Goal: Obtain resource: Obtain resource

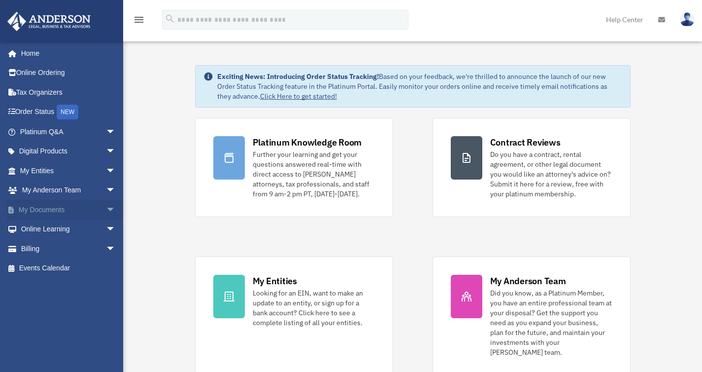
click at [43, 208] on link "My Documents arrow_drop_down" at bounding box center [69, 210] width 124 height 20
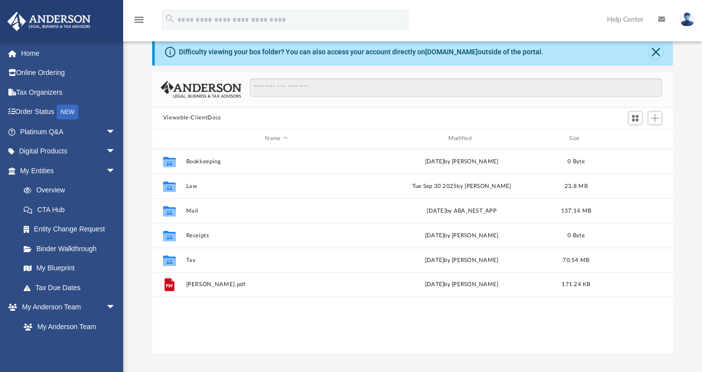
scroll to position [25, 0]
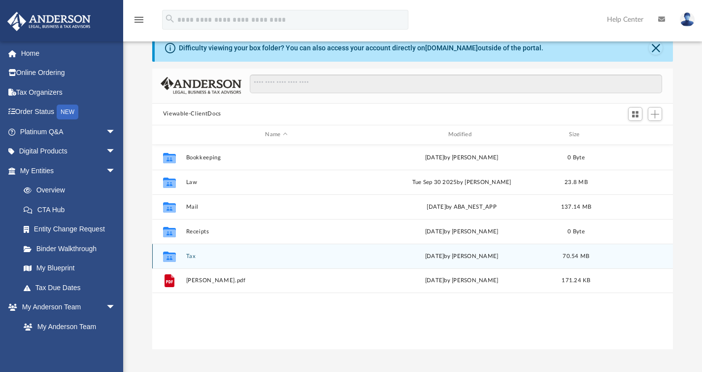
click at [190, 257] on button "Tax" at bounding box center [276, 255] width 181 height 6
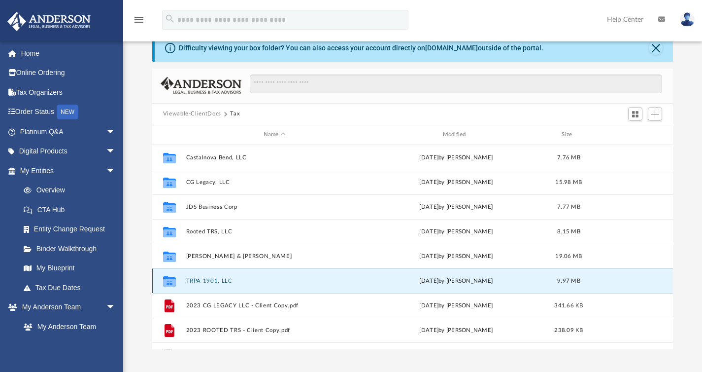
click at [204, 280] on button "TRPA 1901, LLC" at bounding box center [274, 280] width 177 height 6
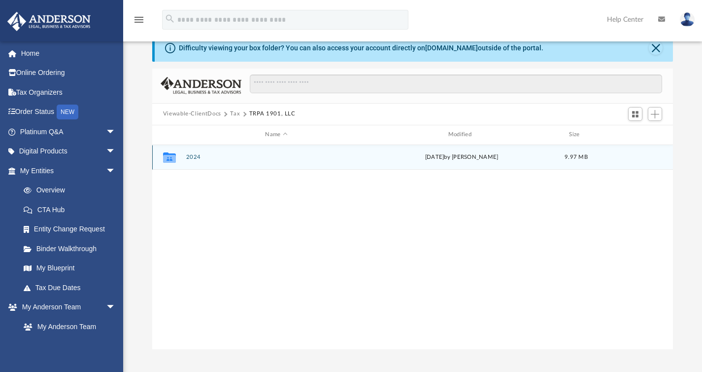
click at [190, 156] on button "2024" at bounding box center [276, 157] width 181 height 6
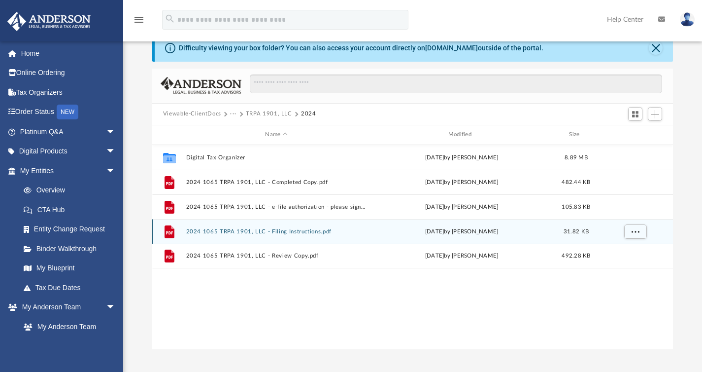
click at [292, 229] on button "2024 1065 TRPA 1901, LLC - Filing Instructions.pdf" at bounding box center [276, 231] width 181 height 6
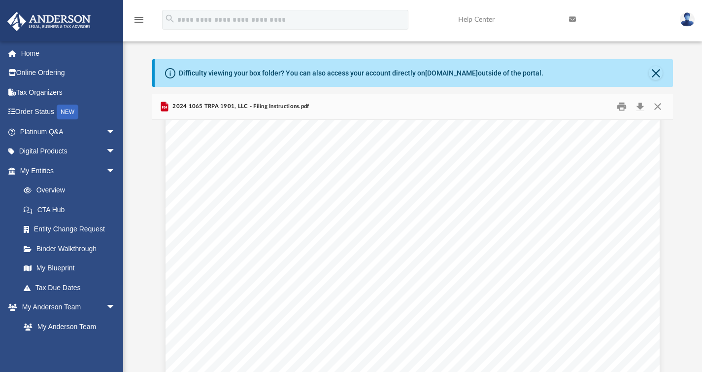
scroll to position [74, 0]
click at [656, 107] on button "Close" at bounding box center [658, 106] width 18 height 15
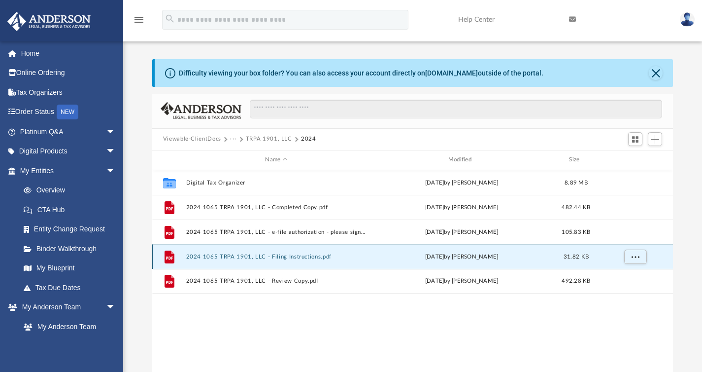
click at [303, 255] on button "2024 1065 TRPA 1901, LLC - Filing Instructions.pdf" at bounding box center [276, 256] width 181 height 6
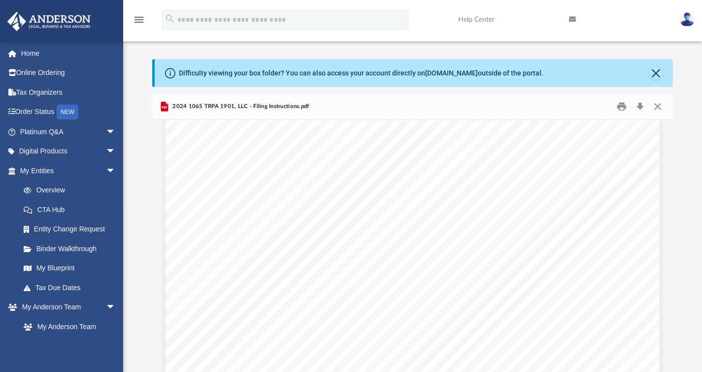
scroll to position [48, 0]
click at [661, 105] on button "Close" at bounding box center [658, 106] width 18 height 15
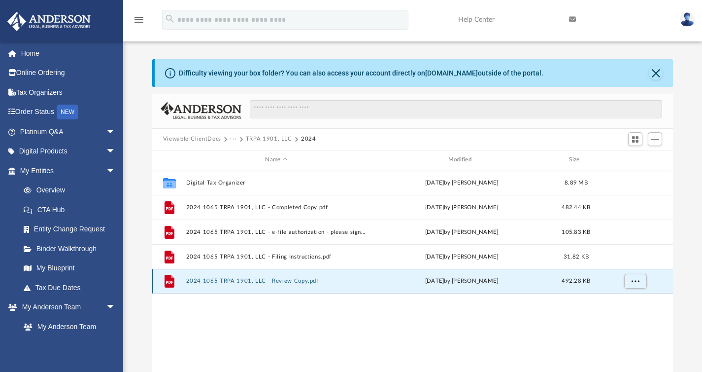
click at [287, 282] on button "2024 1065 TRPA 1901, LLC - Review Copy.pdf" at bounding box center [276, 280] width 181 height 6
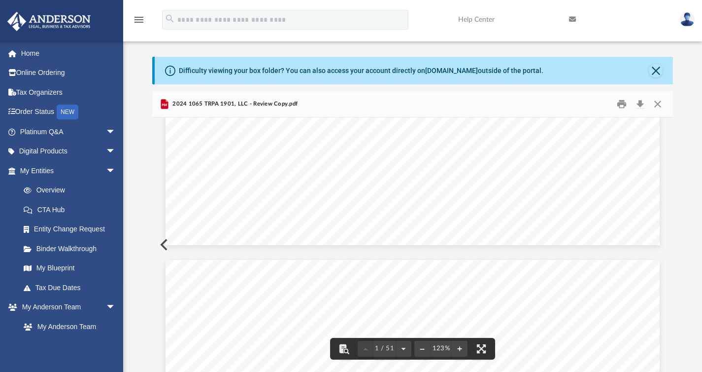
scroll to position [521, 0]
click at [662, 102] on button "Close" at bounding box center [658, 103] width 18 height 15
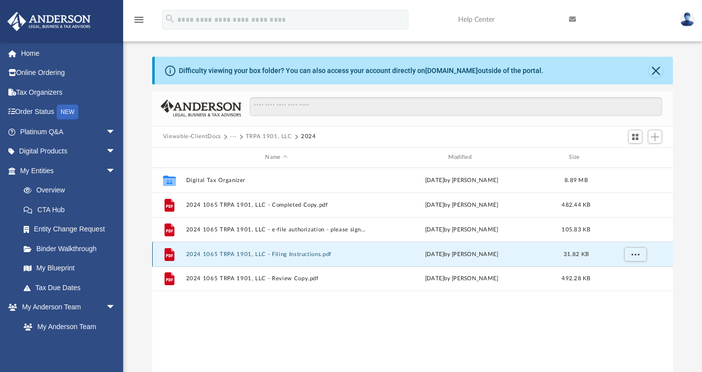
click at [298, 256] on button "2024 1065 TRPA 1901, LLC - Filing Instructions.pdf" at bounding box center [276, 253] width 181 height 6
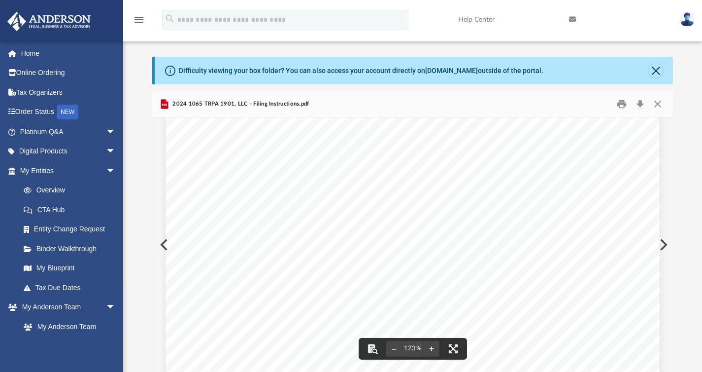
scroll to position [208, 0]
click at [665, 247] on button "Preview" at bounding box center [663, 245] width 22 height 28
click at [657, 103] on button "Close" at bounding box center [658, 103] width 18 height 15
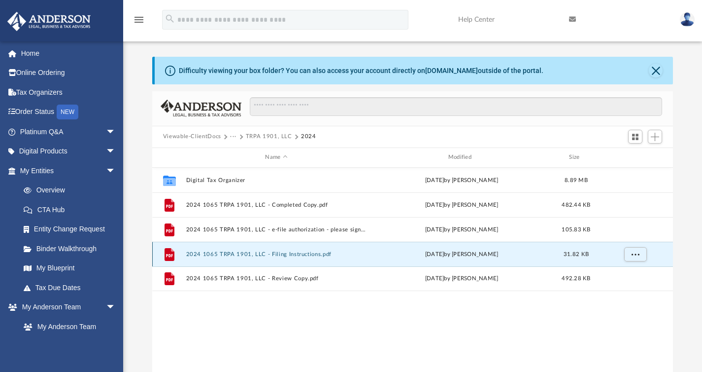
click at [298, 252] on button "2024 1065 TRPA 1901, LLC - Filing Instructions.pdf" at bounding box center [276, 253] width 181 height 6
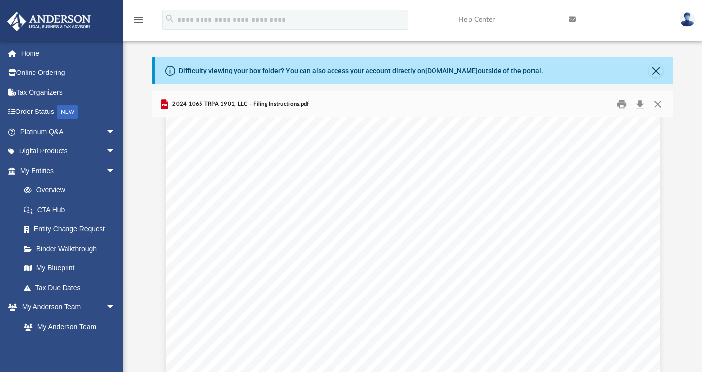
scroll to position [219, 0]
click at [657, 105] on button "Close" at bounding box center [658, 103] width 18 height 15
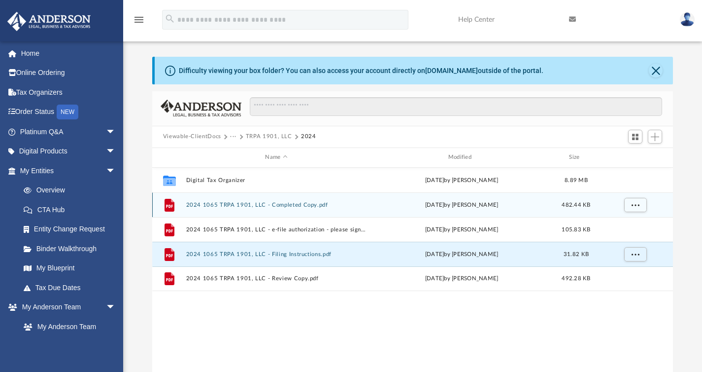
click at [297, 204] on button "2024 1065 TRPA 1901, LLC - Completed Copy.pdf" at bounding box center [276, 204] width 181 height 6
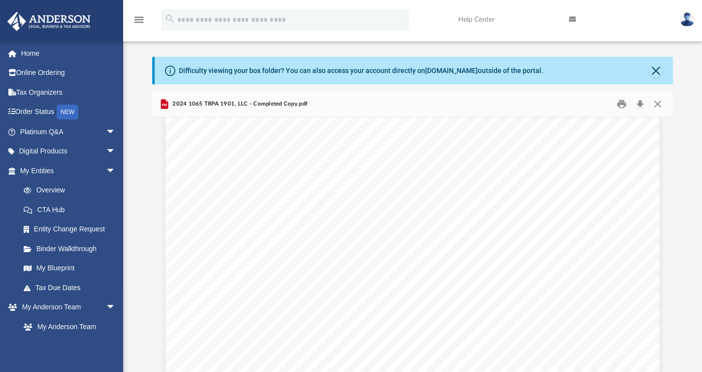
scroll to position [2143, 0]
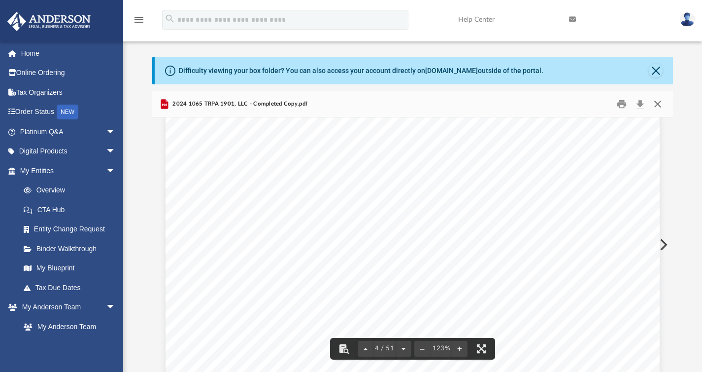
click at [661, 103] on button "Close" at bounding box center [658, 103] width 18 height 15
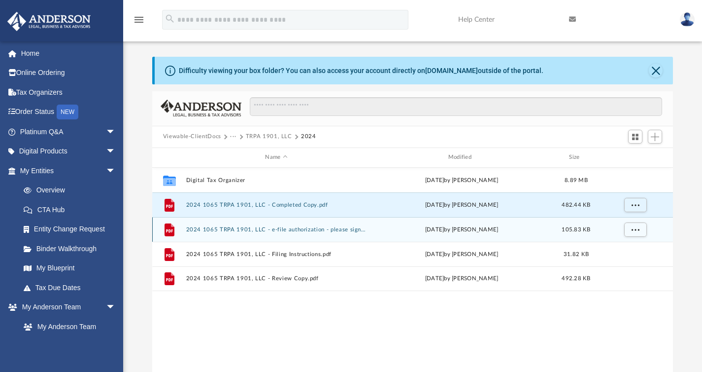
click at [315, 230] on button "2024 1065 TRPA 1901, LLC - e-file authorization - please sign.pdf" at bounding box center [276, 229] width 181 height 6
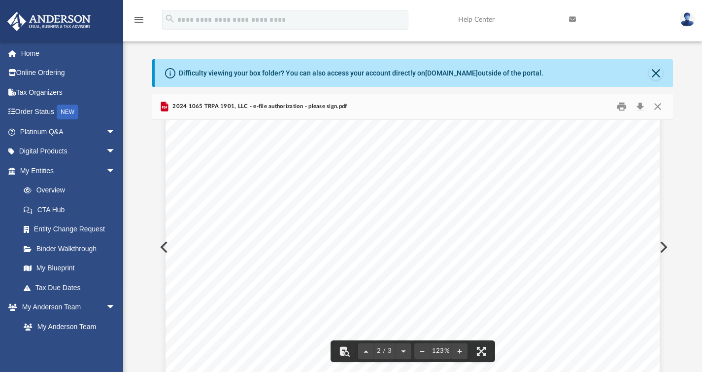
scroll to position [686, 0]
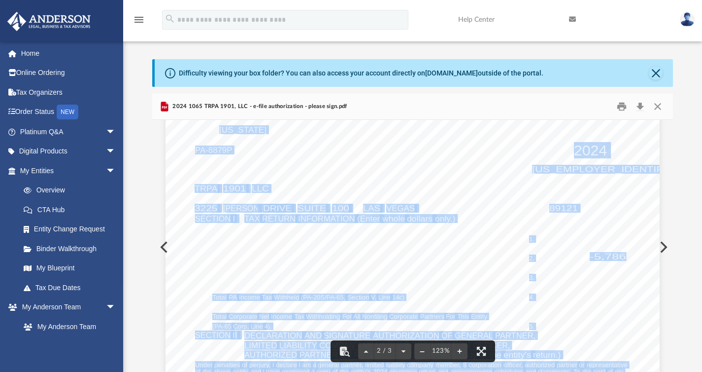
drag, startPoint x: 619, startPoint y: 256, endPoint x: 581, endPoint y: 255, distance: 38.5
click at [622, 256] on span "-5,786." at bounding box center [610, 256] width 40 height 8
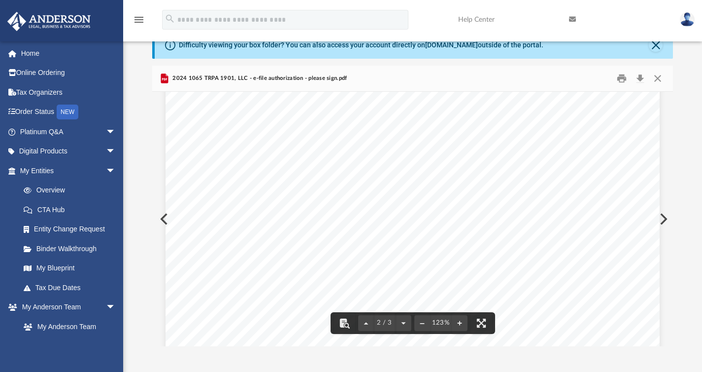
scroll to position [728, 0]
click at [657, 81] on button "Close" at bounding box center [658, 77] width 18 height 15
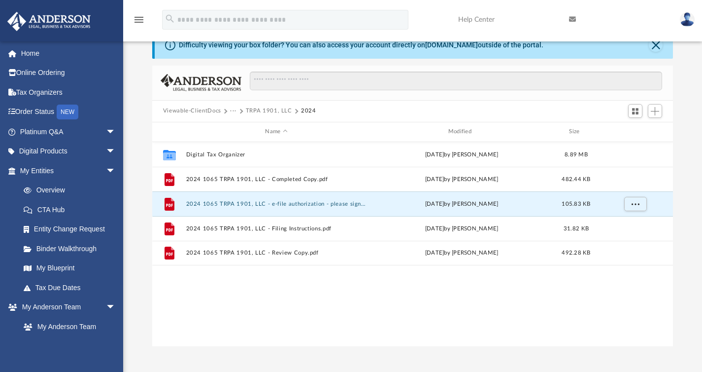
click at [260, 113] on button "TRPA 1901, LLC" at bounding box center [269, 110] width 46 height 9
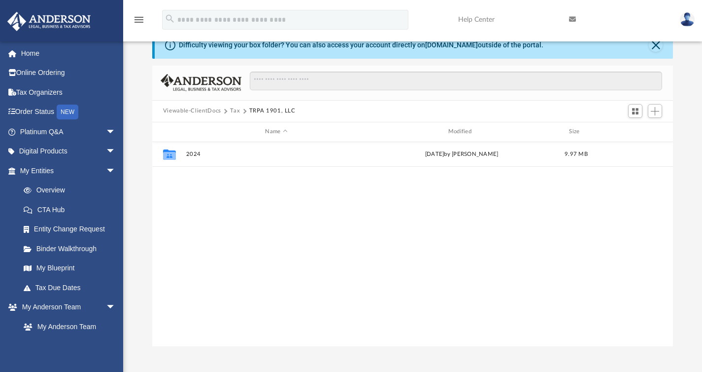
click at [232, 112] on button "Tax" at bounding box center [235, 110] width 10 height 9
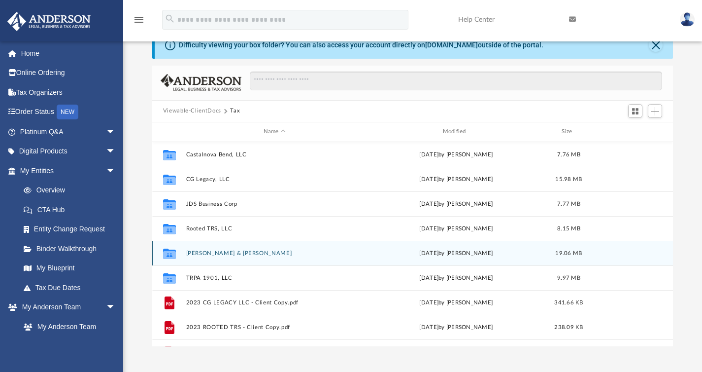
click at [211, 254] on button "[PERSON_NAME] & [PERSON_NAME]" at bounding box center [274, 252] width 177 height 6
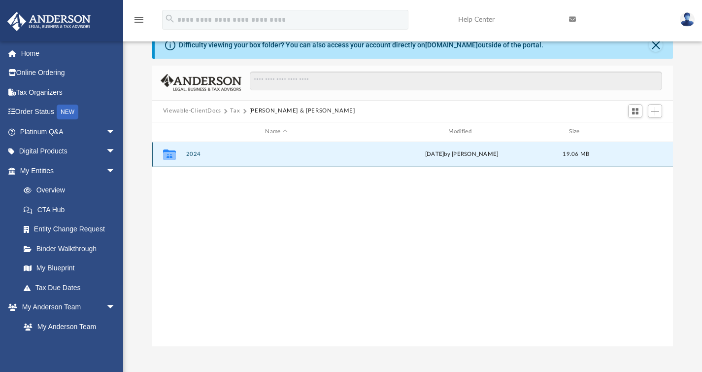
click at [195, 156] on button "2024" at bounding box center [276, 154] width 181 height 6
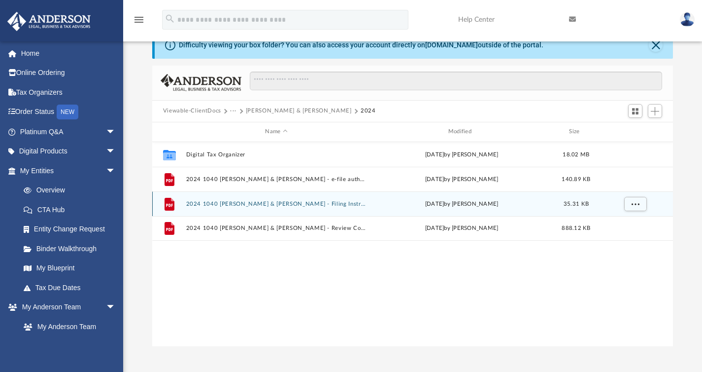
click at [312, 200] on button "2024 1040 [PERSON_NAME] & [PERSON_NAME] - Filing Instructions.pdf" at bounding box center [276, 203] width 181 height 6
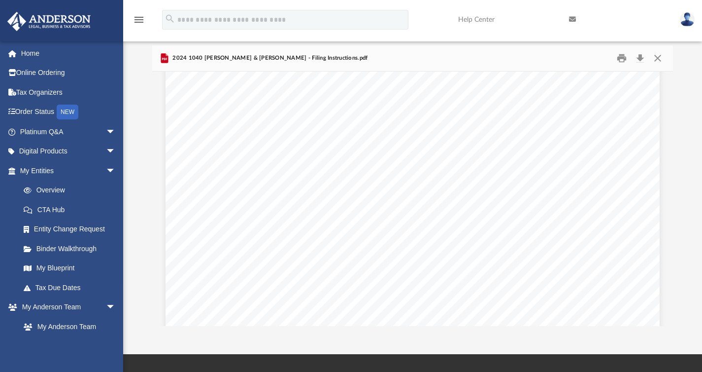
scroll to position [86, 0]
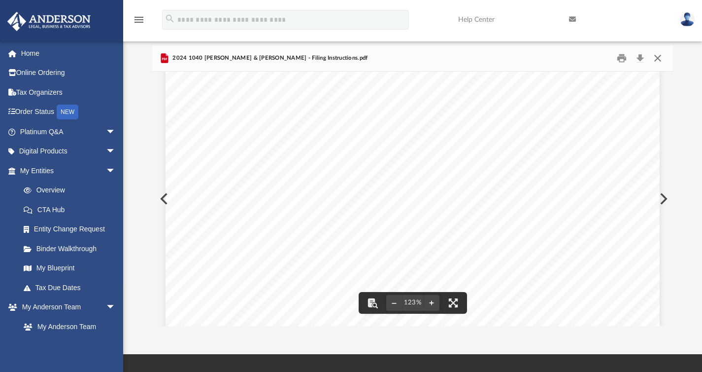
click at [655, 62] on button "Close" at bounding box center [658, 57] width 18 height 15
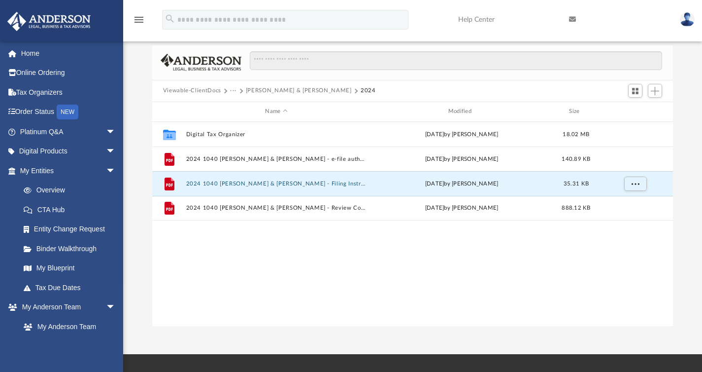
click at [255, 90] on button "[PERSON_NAME] & [PERSON_NAME]" at bounding box center [299, 90] width 106 height 9
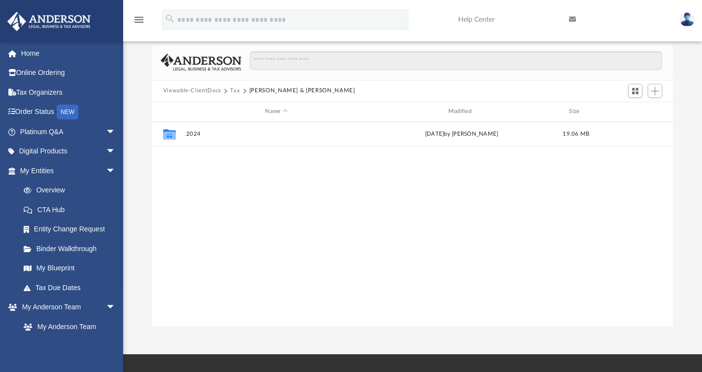
click at [233, 91] on button "Tax" at bounding box center [235, 90] width 10 height 9
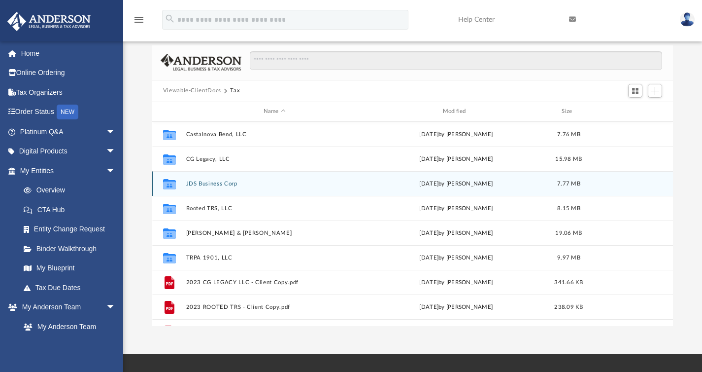
click at [215, 182] on button "JDS Business Corp" at bounding box center [274, 183] width 177 height 6
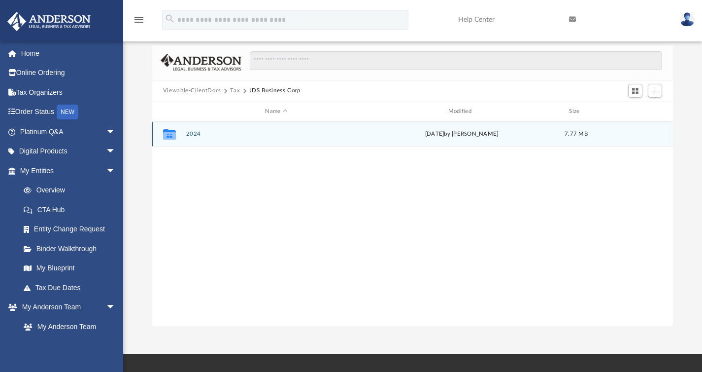
click at [195, 134] on button "2024" at bounding box center [276, 134] width 181 height 6
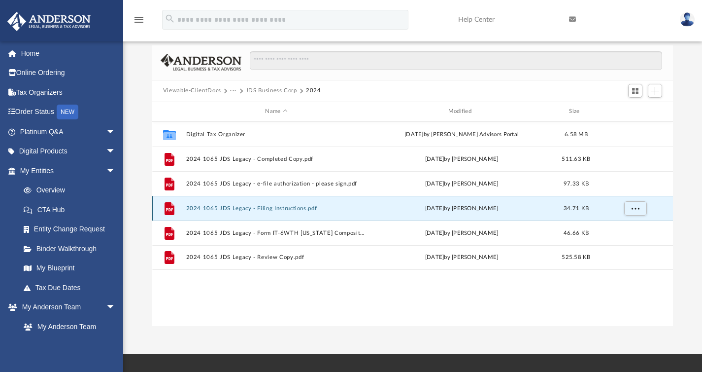
click at [264, 206] on button "2024 1065 JDS Legacy - Filing Instructions.pdf" at bounding box center [276, 208] width 181 height 6
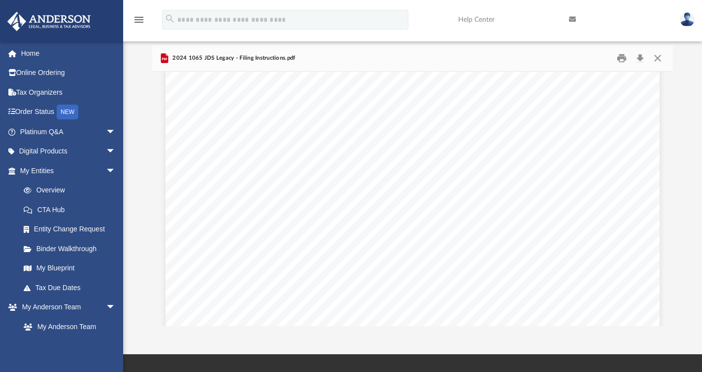
scroll to position [340, 0]
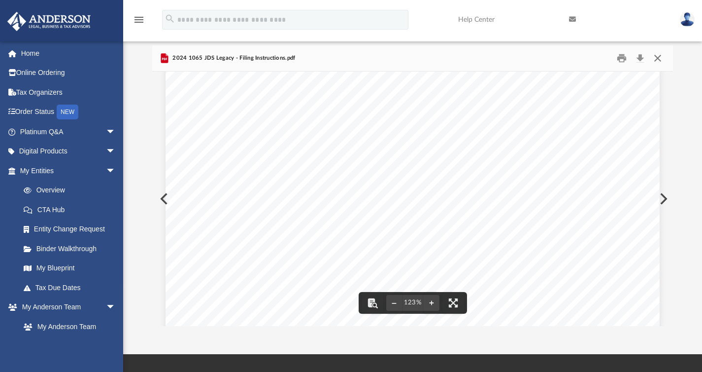
click at [660, 53] on button "Close" at bounding box center [658, 57] width 18 height 15
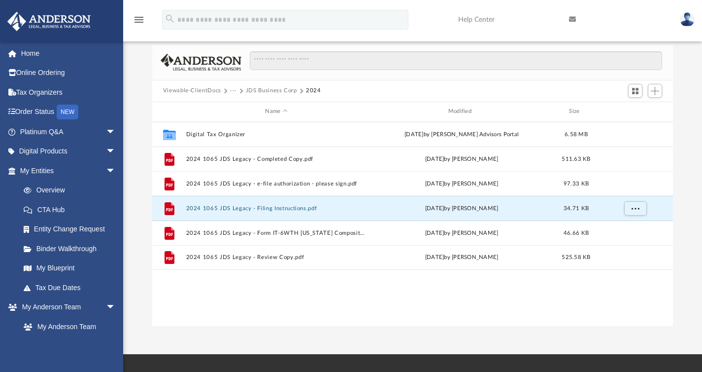
click at [263, 92] on button "JDS Business Corp" at bounding box center [271, 90] width 51 height 9
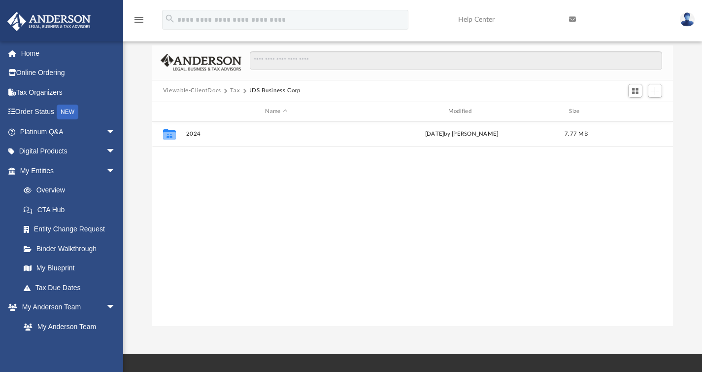
click at [236, 89] on button "Tax" at bounding box center [235, 90] width 10 height 9
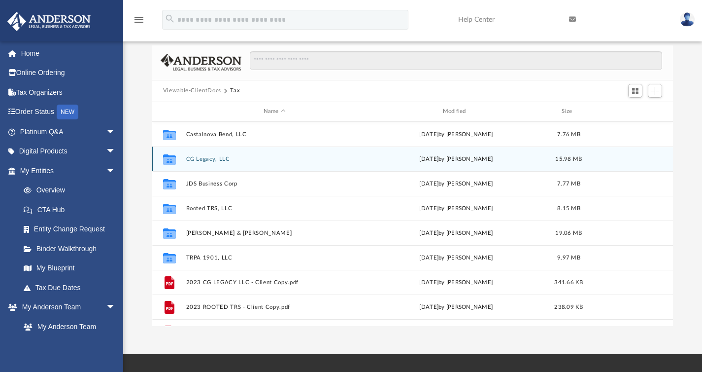
click at [201, 159] on button "CG Legacy, LLC" at bounding box center [274, 158] width 177 height 6
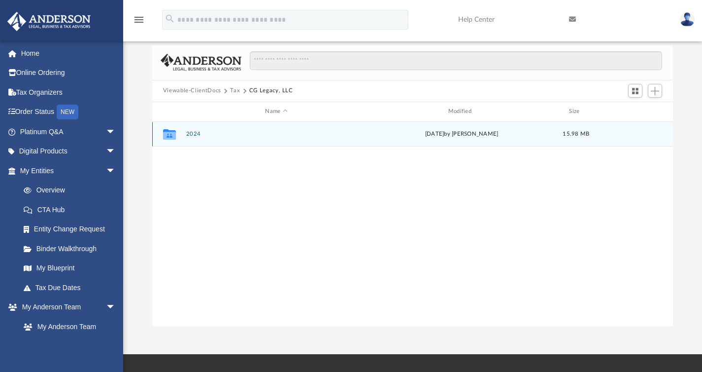
click at [193, 133] on button "2024" at bounding box center [276, 134] width 181 height 6
click at [227, 134] on button "Digital Tax Organizer" at bounding box center [276, 134] width 181 height 6
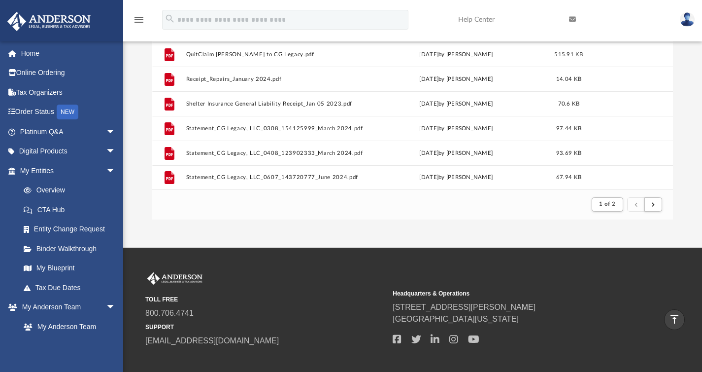
scroll to position [0, 0]
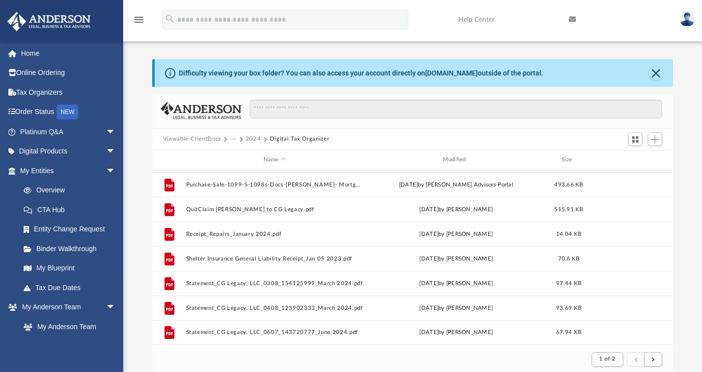
click at [252, 138] on button "2024" at bounding box center [253, 139] width 15 height 9
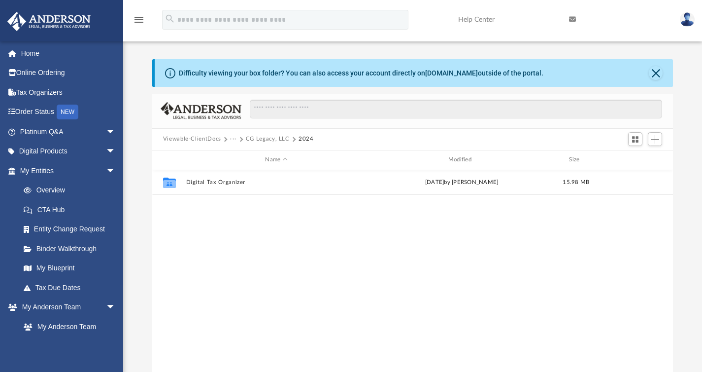
click at [248, 139] on button "CG Legacy, LLC" at bounding box center [268, 139] width 44 height 9
click at [234, 138] on button "Tax" at bounding box center [235, 139] width 10 height 9
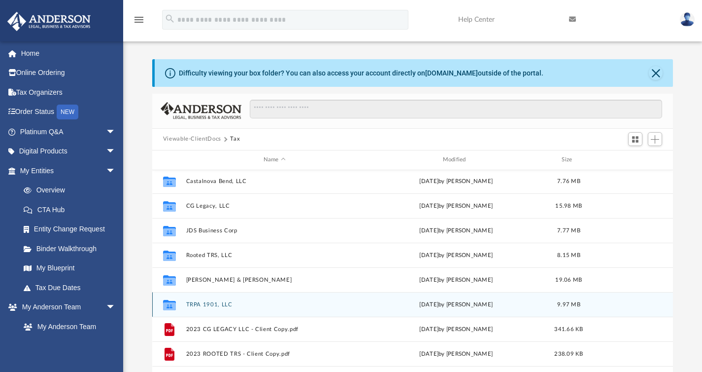
scroll to position [0, 0]
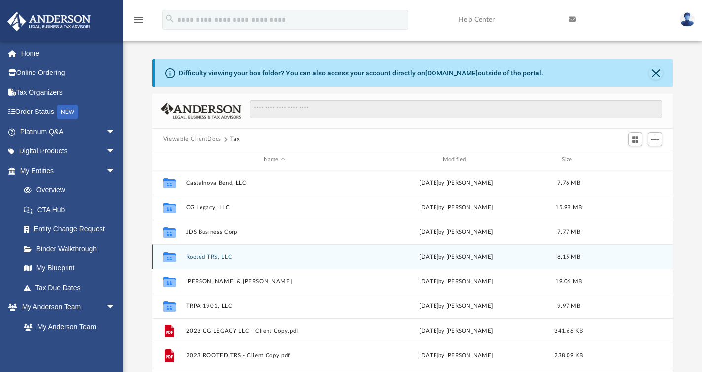
click at [216, 257] on button "Rooted TRS, LLC" at bounding box center [274, 256] width 177 height 6
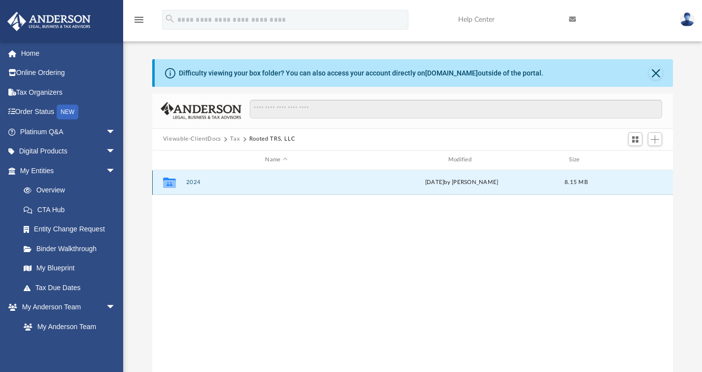
click at [194, 184] on button "2024" at bounding box center [276, 182] width 181 height 6
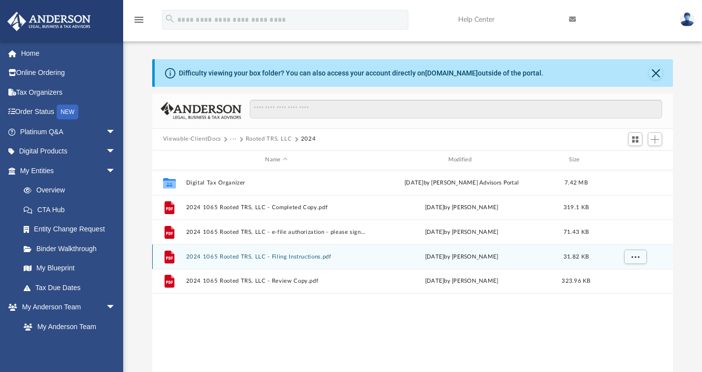
click at [274, 253] on button "2024 1065 Rooted TRS, LLC - Filing Instructions.pdf" at bounding box center [276, 256] width 181 height 6
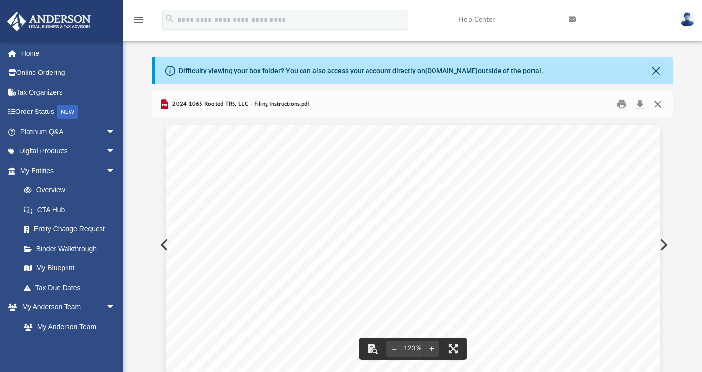
click at [658, 108] on button "Close" at bounding box center [658, 103] width 18 height 15
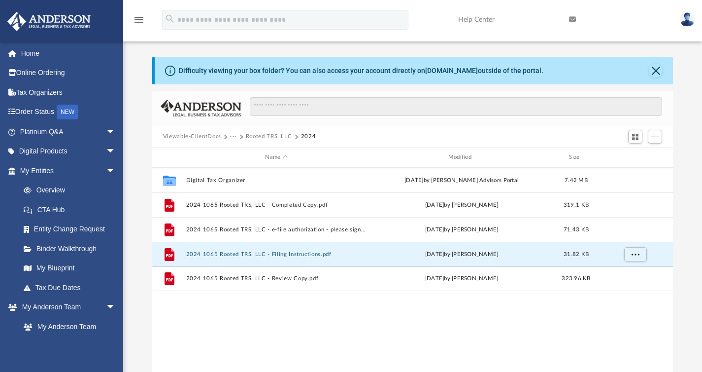
click at [254, 135] on button "Rooted TRS, LLC" at bounding box center [269, 136] width 46 height 9
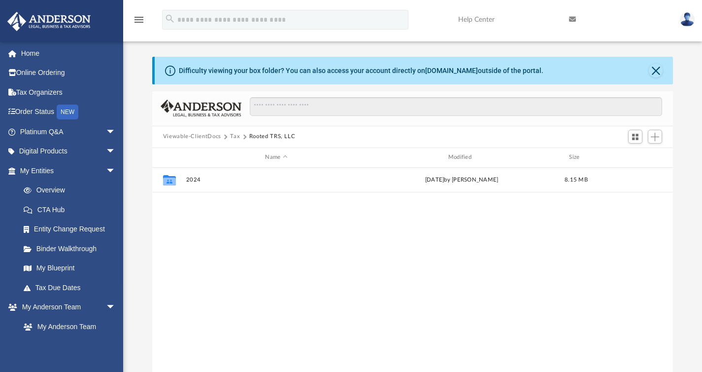
click at [236, 137] on button "Tax" at bounding box center [235, 136] width 10 height 9
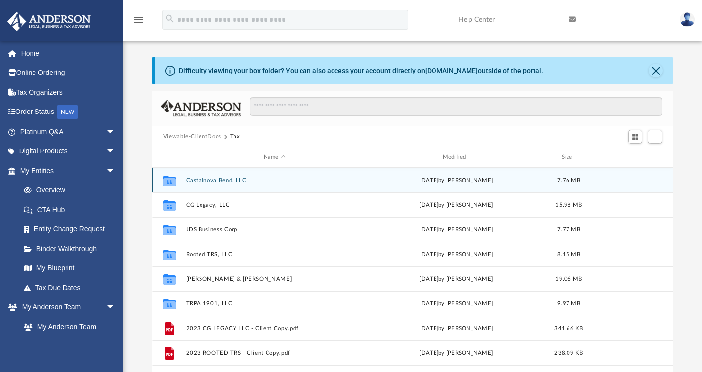
click at [210, 182] on button "Castalnova Bend, LLC" at bounding box center [274, 179] width 177 height 6
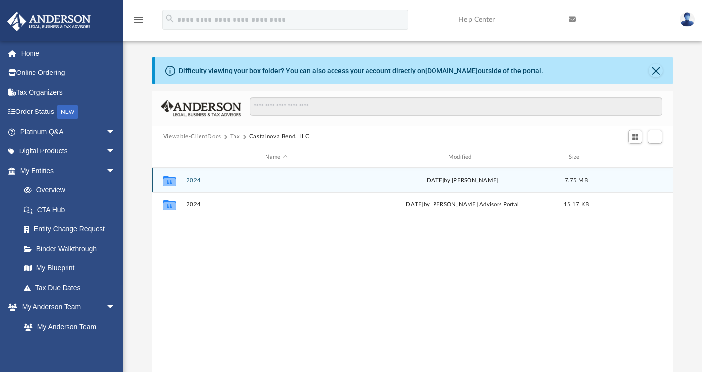
click at [195, 180] on button "2024" at bounding box center [276, 179] width 181 height 6
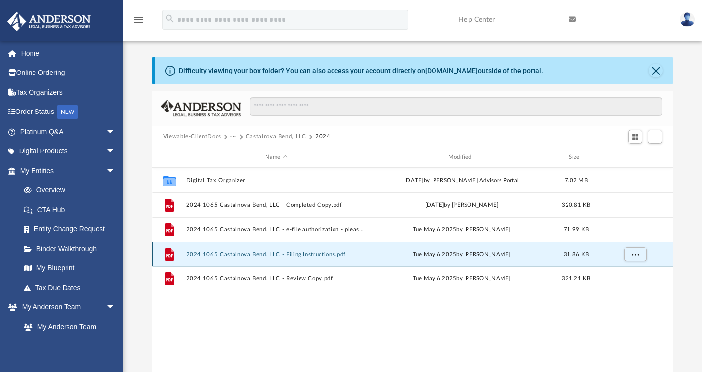
click at [301, 256] on button "2024 1065 Castalnova Bend, LLC - Filing Instructions.pdf" at bounding box center [276, 253] width 181 height 6
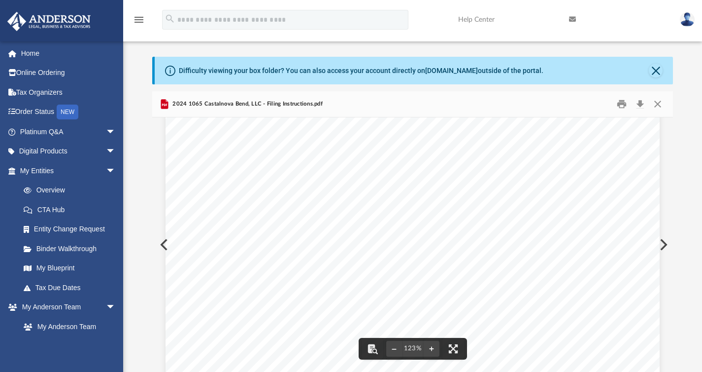
scroll to position [191, 0]
click at [657, 104] on button "Close" at bounding box center [658, 103] width 18 height 15
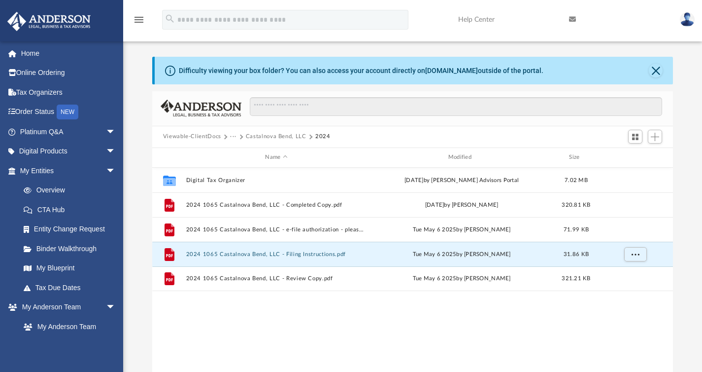
click at [266, 137] on button "Castalnova Bend, LLC" at bounding box center [276, 136] width 61 height 9
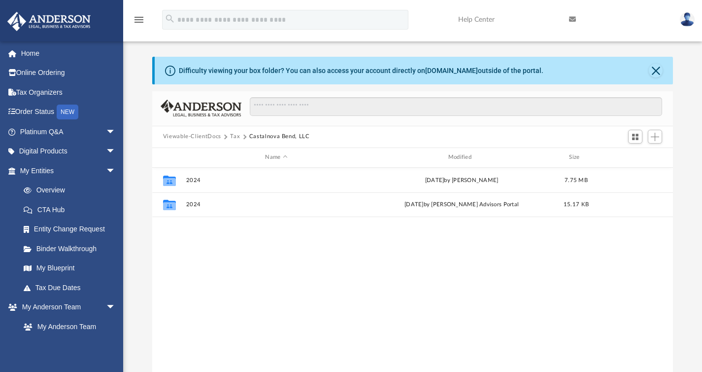
click at [234, 135] on button "Tax" at bounding box center [235, 136] width 10 height 9
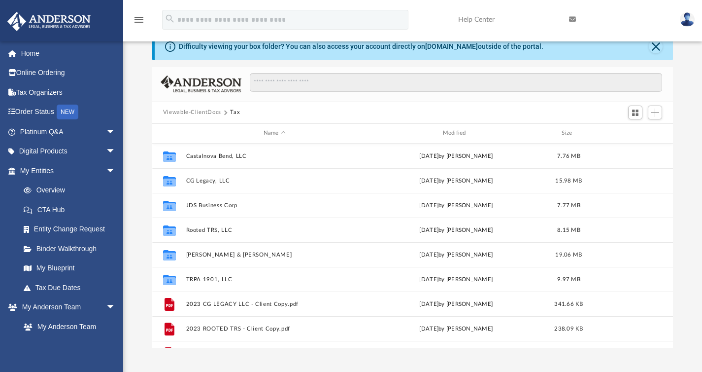
scroll to position [41, 0]
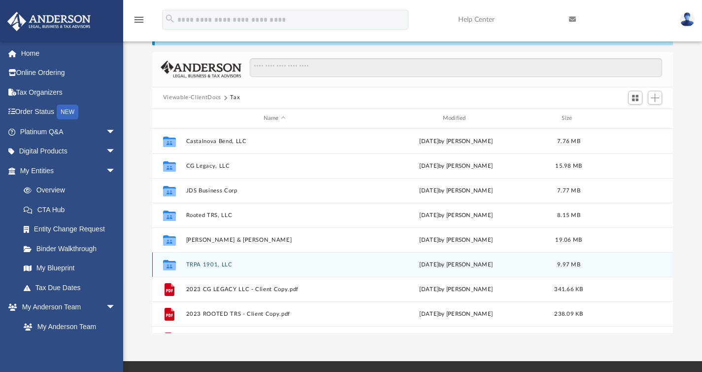
click at [214, 262] on button "TRPA 1901, LLC" at bounding box center [274, 264] width 177 height 6
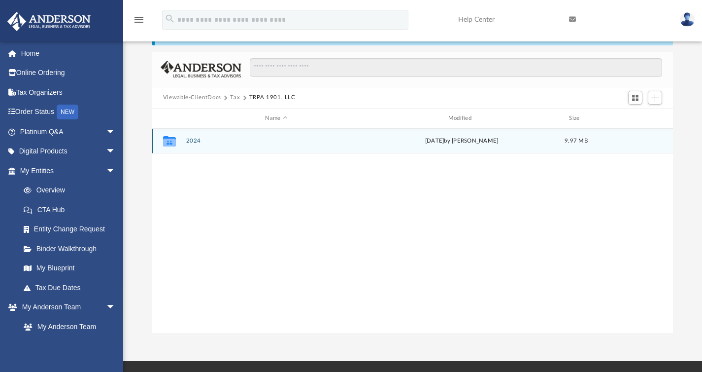
click at [193, 142] on button "2024" at bounding box center [276, 140] width 181 height 6
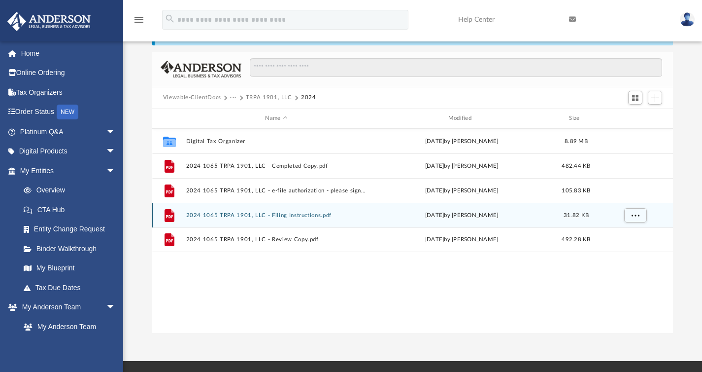
click at [270, 212] on button "2024 1065 TRPA 1901, LLC - Filing Instructions.pdf" at bounding box center [276, 214] width 181 height 6
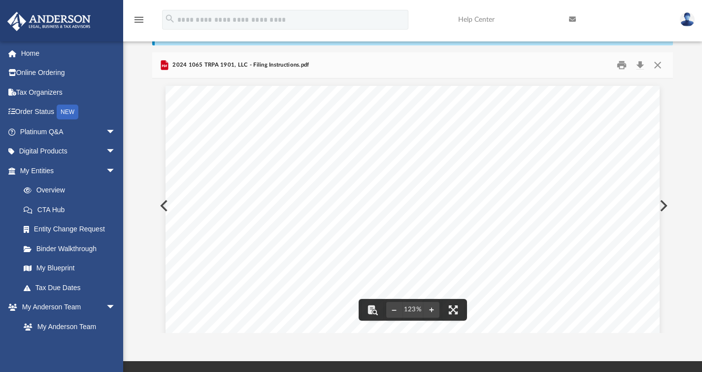
scroll to position [0, 0]
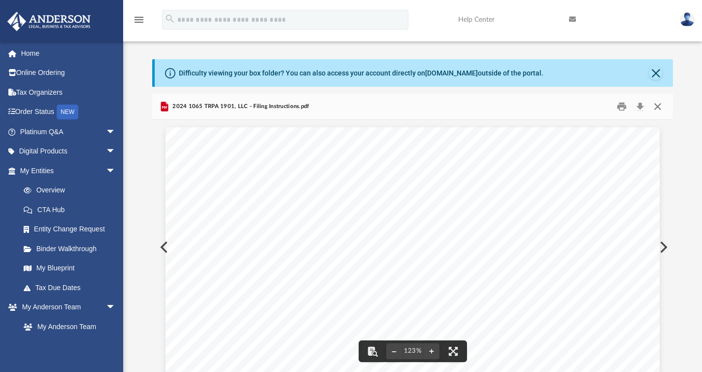
click at [661, 108] on button "Close" at bounding box center [658, 106] width 18 height 15
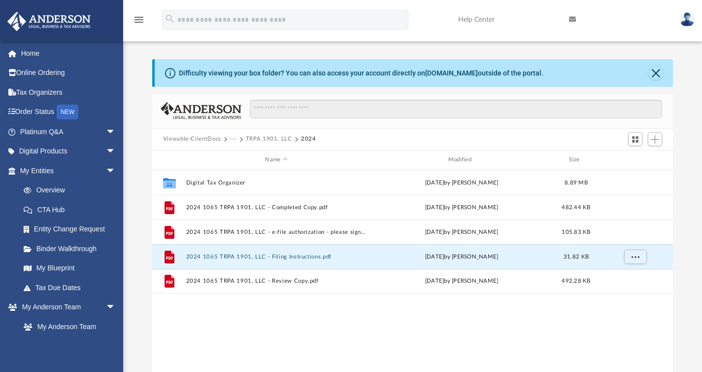
click at [253, 141] on button "TRPA 1901, LLC" at bounding box center [269, 139] width 46 height 9
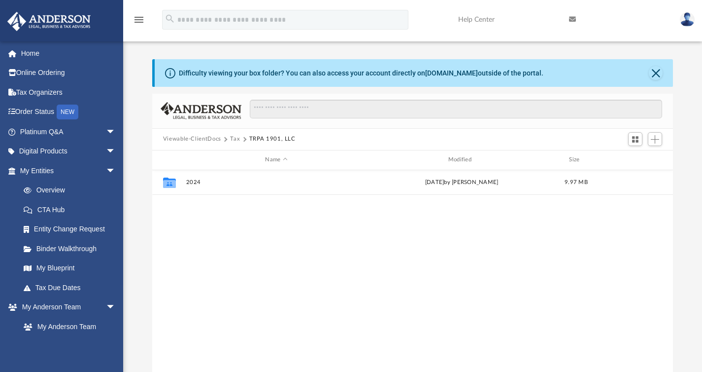
click at [233, 138] on button "Tax" at bounding box center [235, 139] width 10 height 9
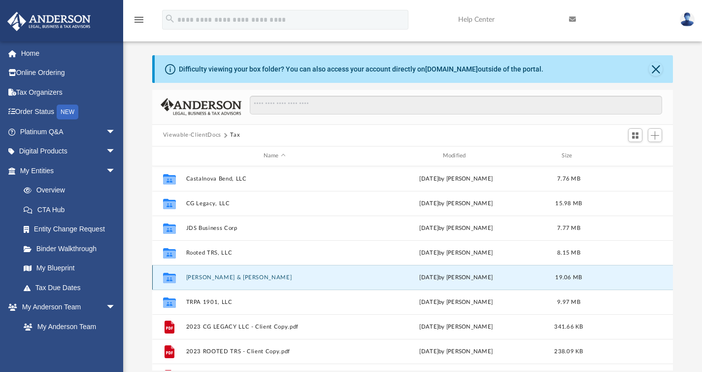
click at [218, 277] on button "[PERSON_NAME] & [PERSON_NAME]" at bounding box center [274, 277] width 177 height 6
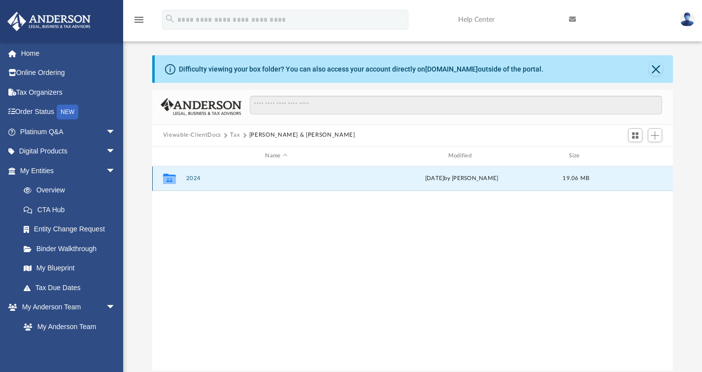
click at [194, 178] on button "2024" at bounding box center [276, 178] width 181 height 6
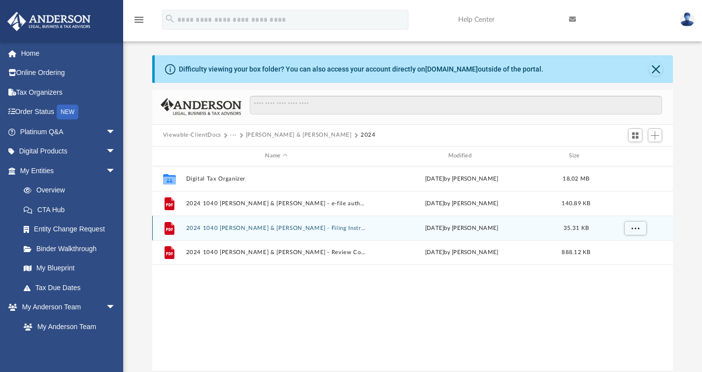
click at [317, 227] on button "2024 1040 [PERSON_NAME] & [PERSON_NAME] - Filing Instructions.pdf" at bounding box center [276, 227] width 181 height 6
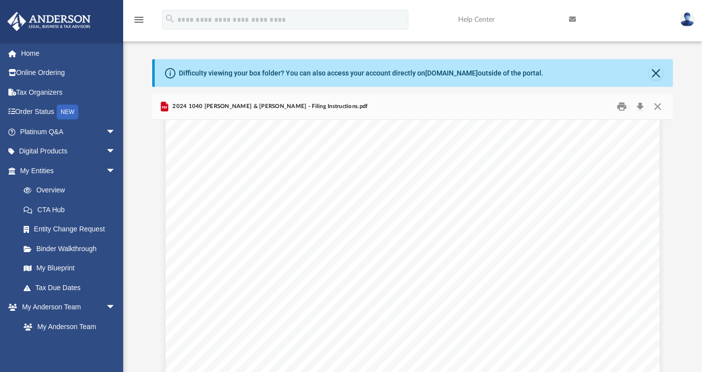
scroll to position [156, 0]
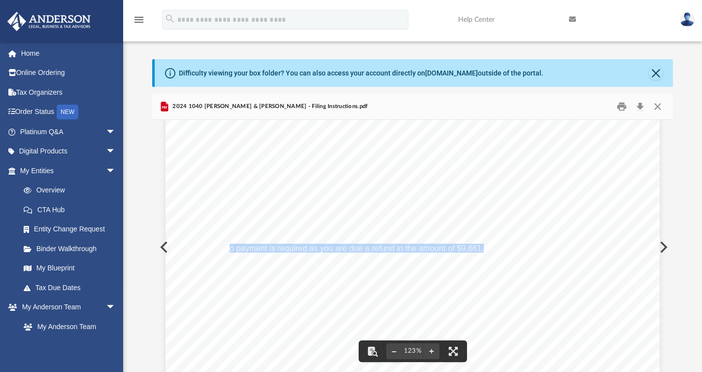
drag, startPoint x: 480, startPoint y: 247, endPoint x: 227, endPoint y: 247, distance: 252.8
click at [227, 247] on span "No payment is required as you are due a refund in the amount of $9,661." at bounding box center [354, 248] width 260 height 8
click at [224, 246] on span "No payment is required as you are due a refund in the amount of $9,661." at bounding box center [354, 248] width 260 height 8
drag, startPoint x: 216, startPoint y: 247, endPoint x: 385, endPoint y: 252, distance: 169.1
click at [385, 253] on div "[DATE] [PERSON_NAME] & [PERSON_NAME] [STREET_ADDRESS] Dear Mr. and [PERSON_NAME…" at bounding box center [413, 291] width 494 height 640
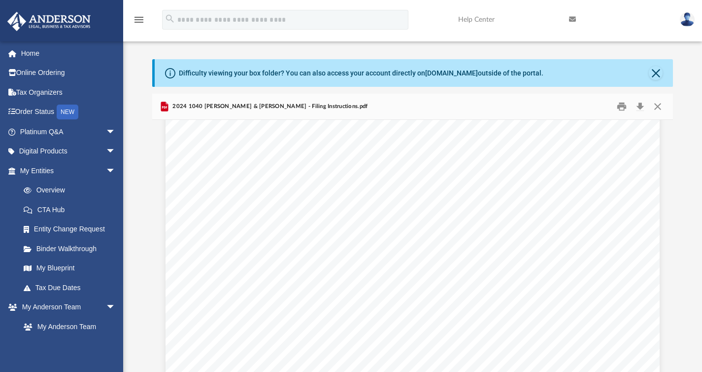
scroll to position [73, 0]
click at [655, 104] on button "Close" at bounding box center [658, 106] width 18 height 15
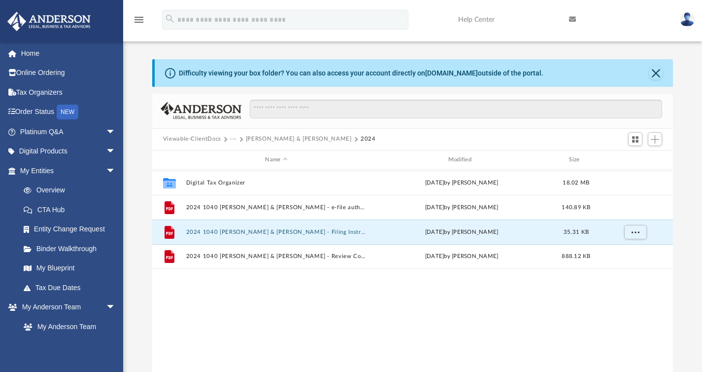
click at [265, 137] on button "[PERSON_NAME] & [PERSON_NAME]" at bounding box center [299, 139] width 106 height 9
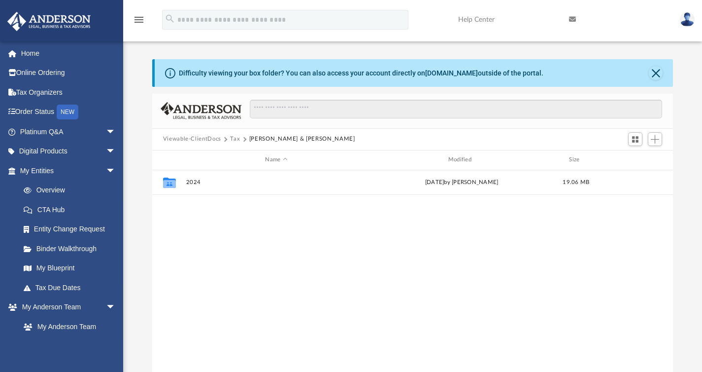
click at [238, 140] on button "Tax" at bounding box center [235, 139] width 10 height 9
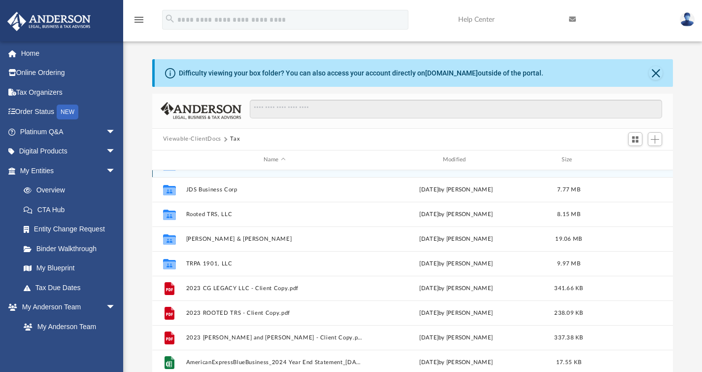
scroll to position [50, 0]
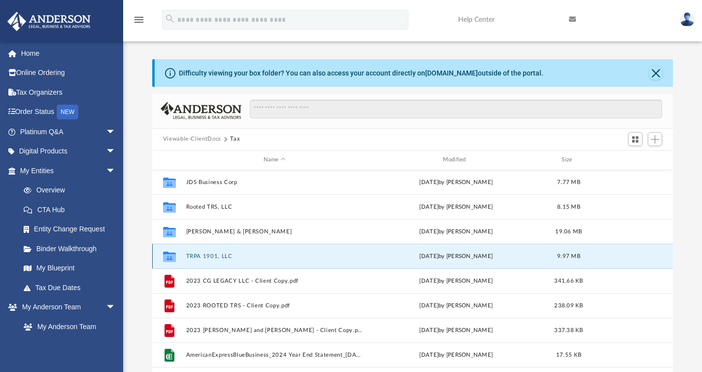
click at [210, 257] on button "TRPA 1901, LLC" at bounding box center [274, 255] width 177 height 6
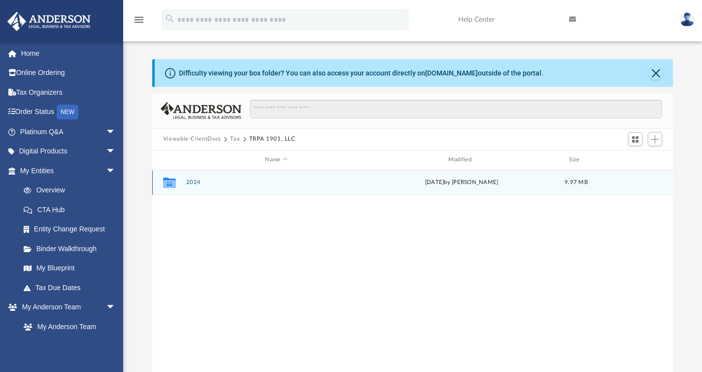
click at [191, 183] on button "2024" at bounding box center [276, 182] width 181 height 6
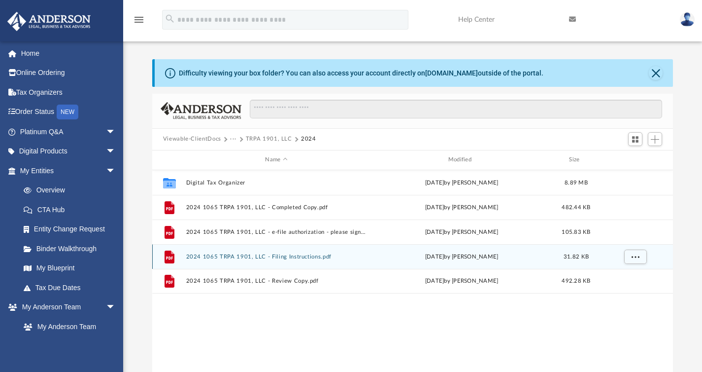
click at [287, 259] on button "2024 1065 TRPA 1901, LLC - Filing Instructions.pdf" at bounding box center [276, 256] width 181 height 6
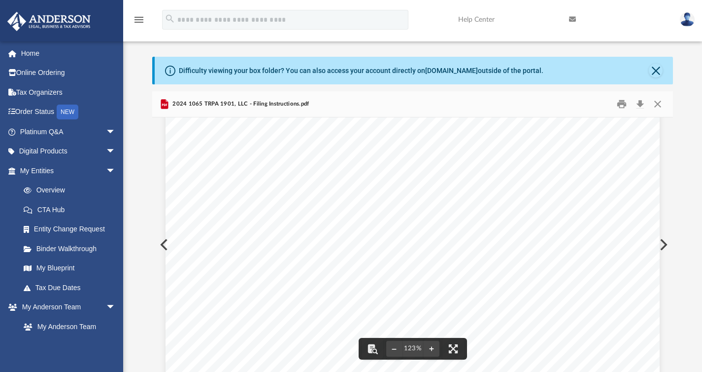
scroll to position [134, 0]
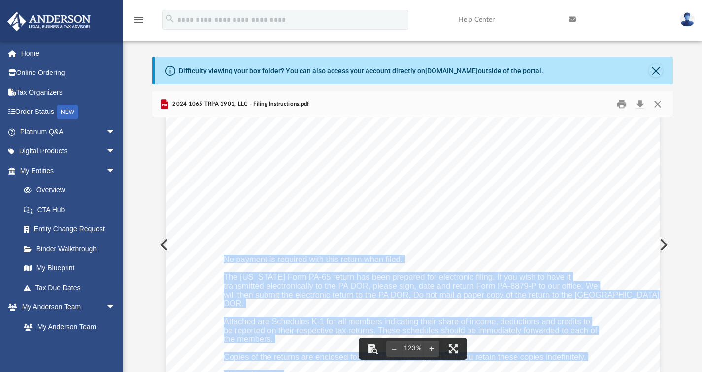
drag, startPoint x: 220, startPoint y: 258, endPoint x: 418, endPoint y: 262, distance: 197.7
click at [418, 262] on div "[DATE] TRPA 1901, LLC [STREET_ADDRESS][PERSON_NAME] TRPA 1901, LLC: We have pre…" at bounding box center [413, 311] width 494 height 640
click at [405, 261] on div "[DATE] TRPA 1901, LLC [STREET_ADDRESS][PERSON_NAME] TRPA 1901, LLC: We have pre…" at bounding box center [413, 311] width 494 height 640
click at [398, 258] on span "No payment is required with this return when filed." at bounding box center [313, 259] width 179 height 8
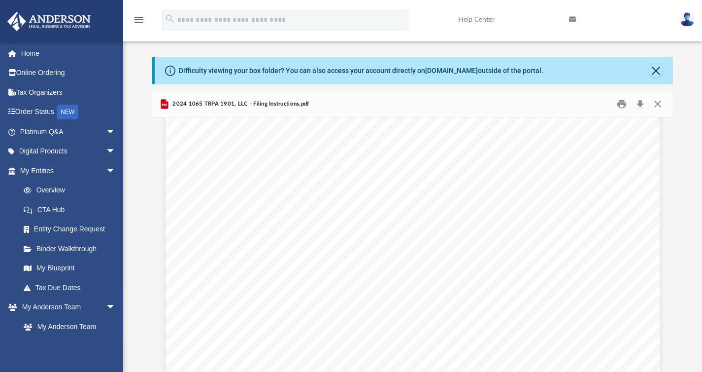
scroll to position [177, 0]
click at [657, 104] on button "Close" at bounding box center [658, 103] width 18 height 15
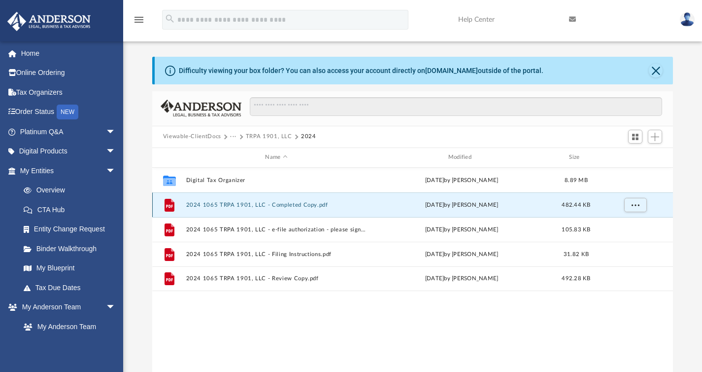
click at [306, 204] on button "2024 1065 TRPA 1901, LLC - Completed Copy.pdf" at bounding box center [276, 204] width 181 height 6
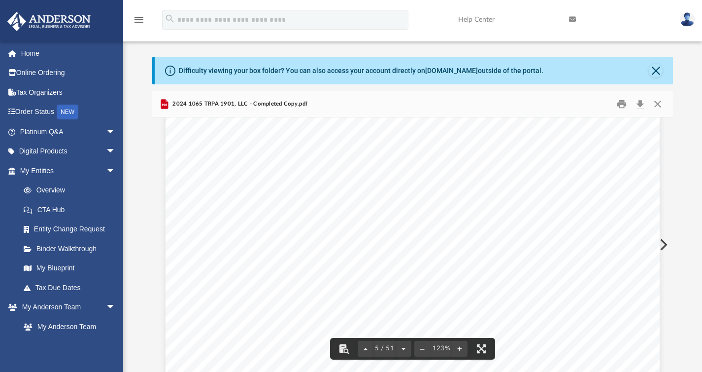
scroll to position [2891, 0]
click at [658, 106] on button "Close" at bounding box center [658, 103] width 18 height 15
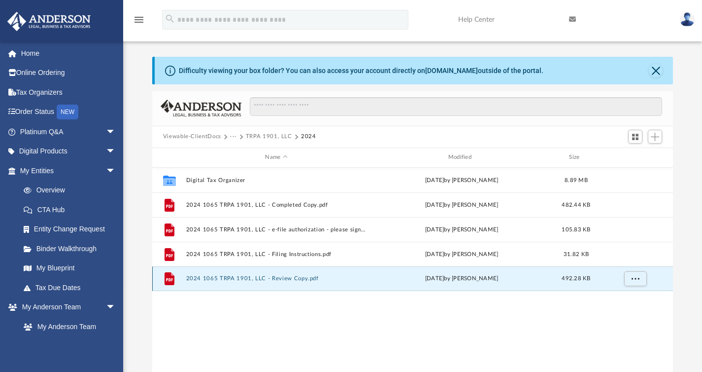
click at [282, 277] on button "2024 1065 TRPA 1901, LLC - Review Copy.pdf" at bounding box center [276, 278] width 181 height 6
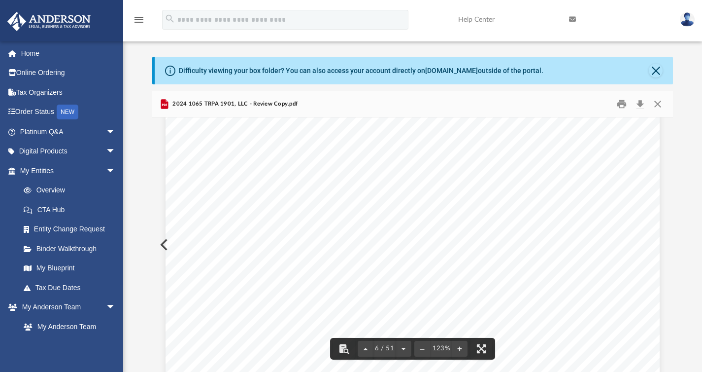
scroll to position [3311, 0]
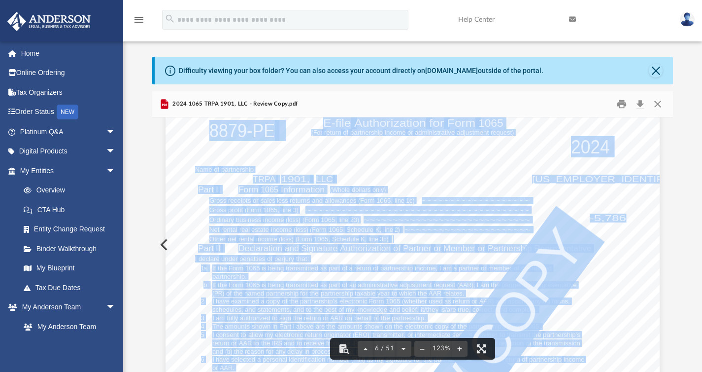
drag, startPoint x: 624, startPoint y: 219, endPoint x: 580, endPoint y: 217, distance: 44.4
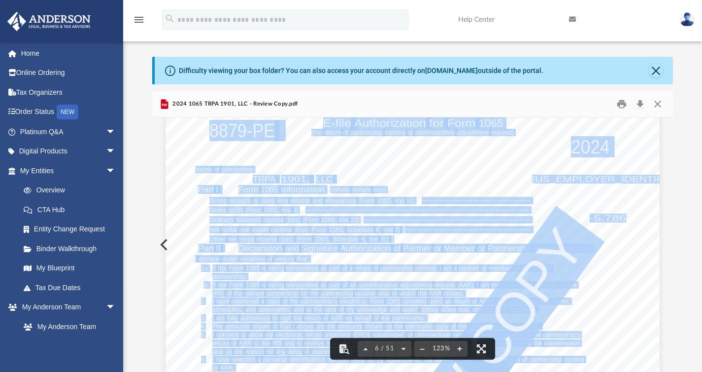
click at [599, 217] on span "-5,786." at bounding box center [610, 218] width 40 height 8
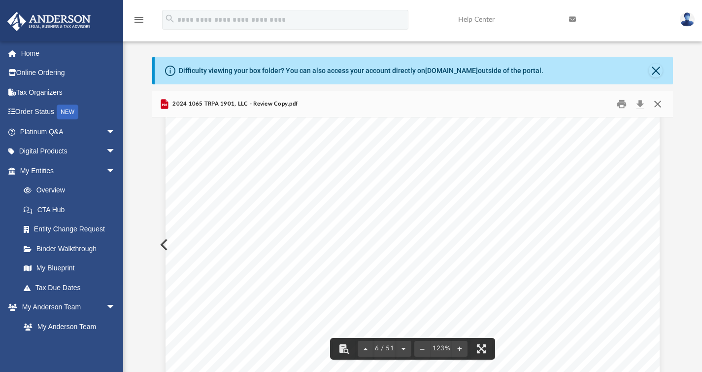
click at [658, 106] on button "Close" at bounding box center [658, 103] width 18 height 15
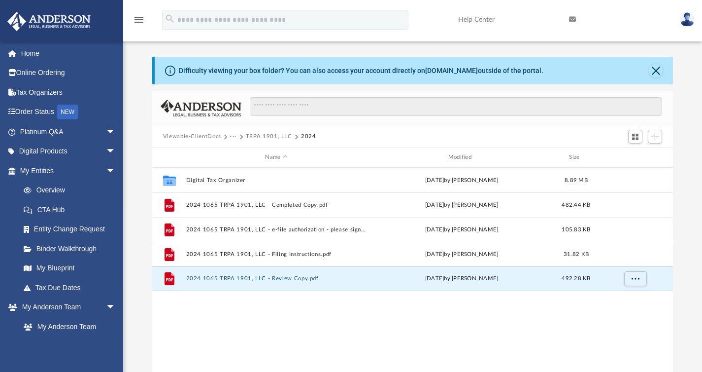
click at [310, 310] on div "Collaborated Folder Digital Tax Organizer [DATE] by [PERSON_NAME] 8.89 MB File …" at bounding box center [412, 270] width 521 height 205
click at [290, 278] on button "2024 1065 TRPA 1901, LLC - Review Copy.pdf" at bounding box center [276, 278] width 181 height 6
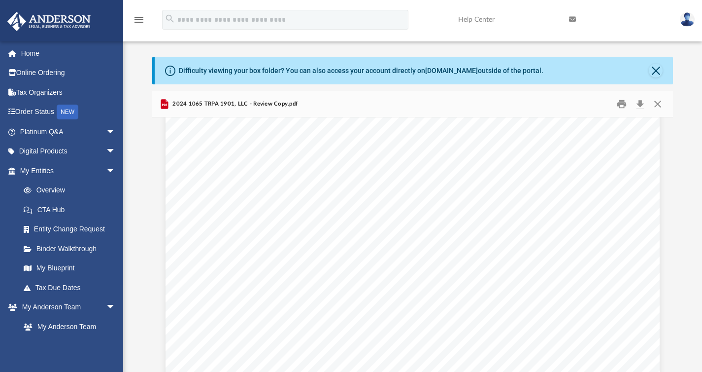
scroll to position [7163, 0]
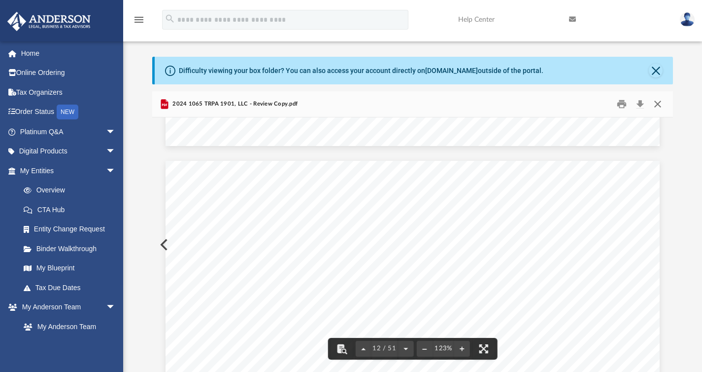
click at [660, 103] on button "Close" at bounding box center [658, 103] width 18 height 15
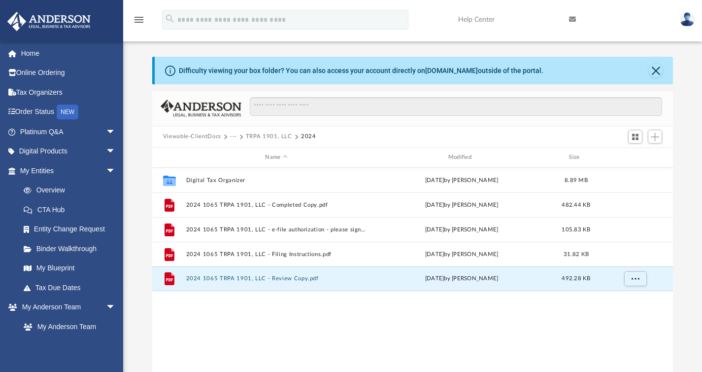
click at [271, 301] on div "Collaborated Folder Digital Tax Organizer [DATE] by [PERSON_NAME] 8.89 MB File …" at bounding box center [412, 270] width 521 height 205
click at [253, 135] on button "TRPA 1901, LLC" at bounding box center [269, 136] width 46 height 9
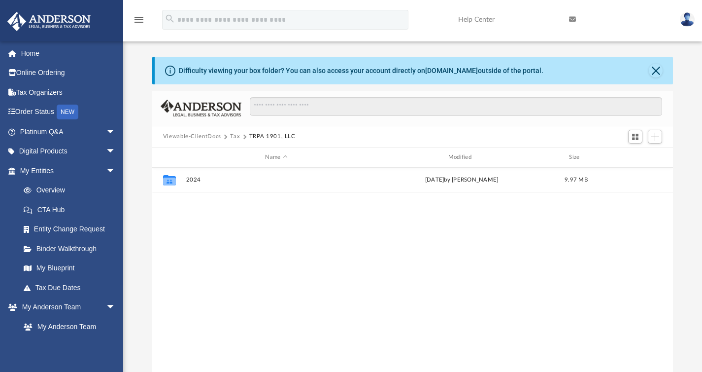
click at [234, 138] on button "Tax" at bounding box center [235, 136] width 10 height 9
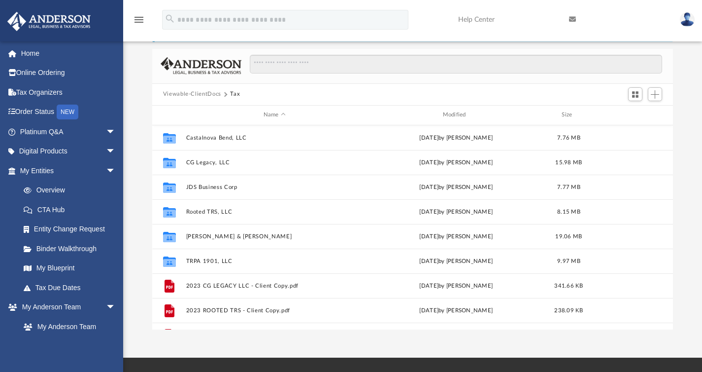
scroll to position [35, 0]
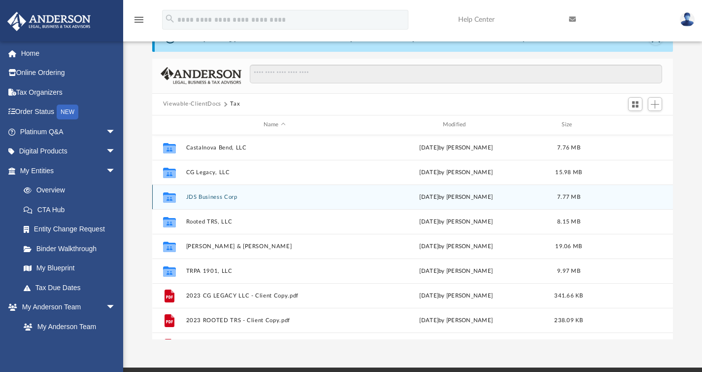
click at [213, 196] on button "JDS Business Corp" at bounding box center [274, 196] width 177 height 6
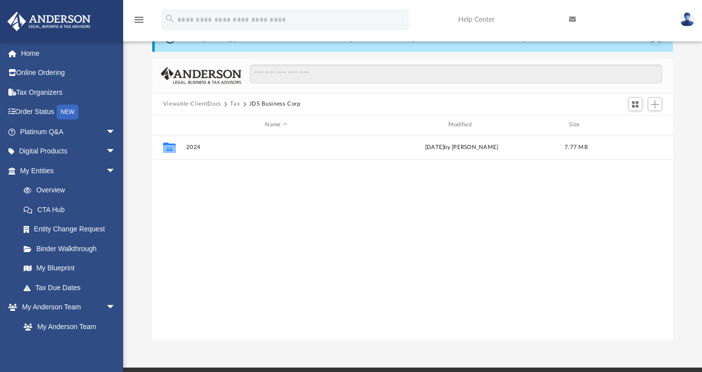
click at [238, 101] on button "Tax" at bounding box center [235, 104] width 10 height 9
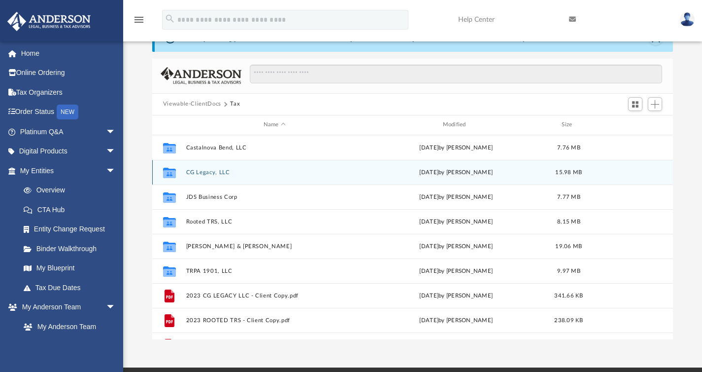
click at [201, 171] on button "CG Legacy, LLC" at bounding box center [274, 172] width 177 height 6
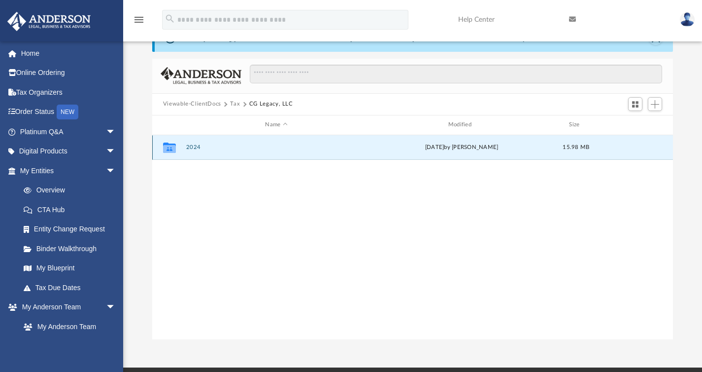
click at [193, 146] on button "2024" at bounding box center [276, 147] width 181 height 6
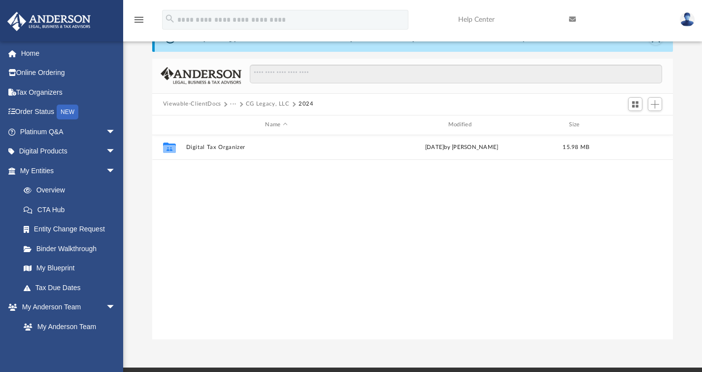
click at [261, 102] on button "CG Legacy, LLC" at bounding box center [268, 104] width 44 height 9
click at [236, 103] on button "Tax" at bounding box center [235, 104] width 10 height 9
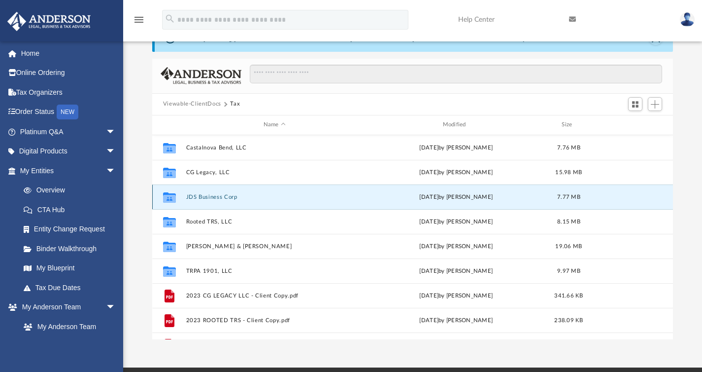
click at [204, 195] on button "JDS Business Corp" at bounding box center [274, 196] width 177 height 6
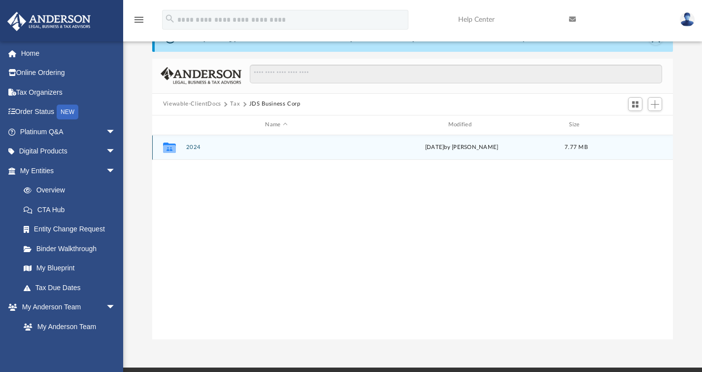
click at [196, 145] on button "2024" at bounding box center [276, 147] width 181 height 6
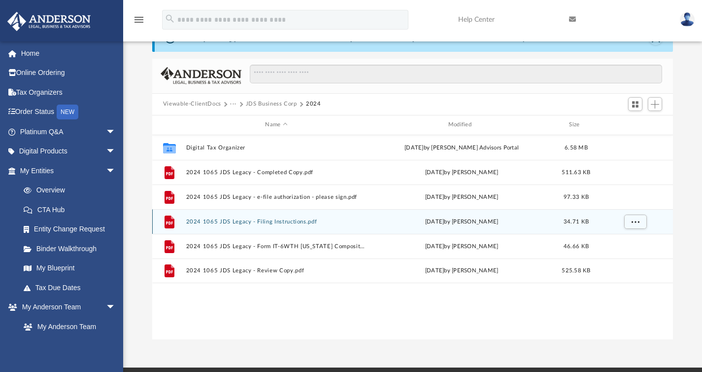
click at [283, 222] on button "2024 1065 JDS Legacy - Filing Instructions.pdf" at bounding box center [276, 221] width 181 height 6
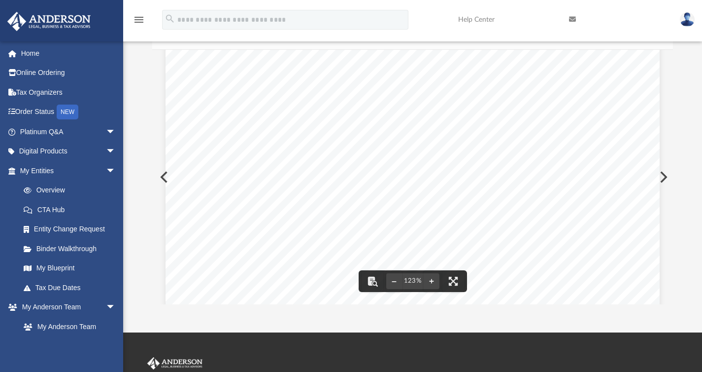
scroll to position [0, 0]
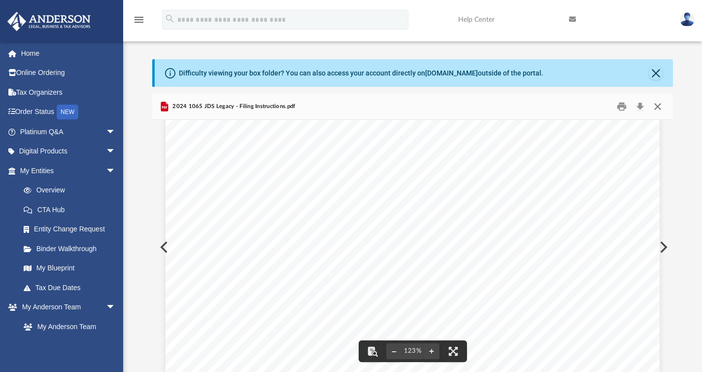
click at [659, 108] on button "Close" at bounding box center [658, 106] width 18 height 15
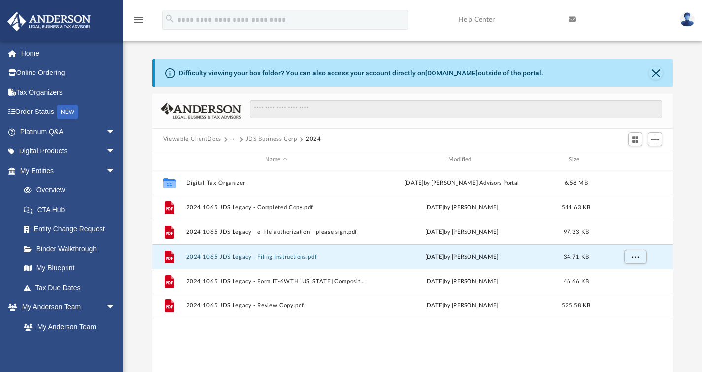
click at [251, 140] on button "JDS Business Corp" at bounding box center [271, 139] width 51 height 9
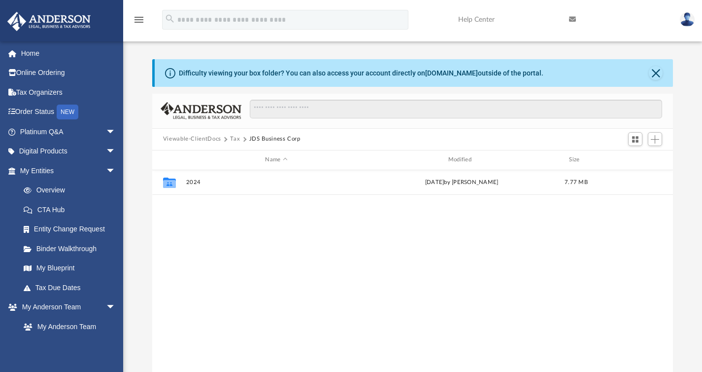
click at [237, 139] on button "Tax" at bounding box center [235, 139] width 10 height 9
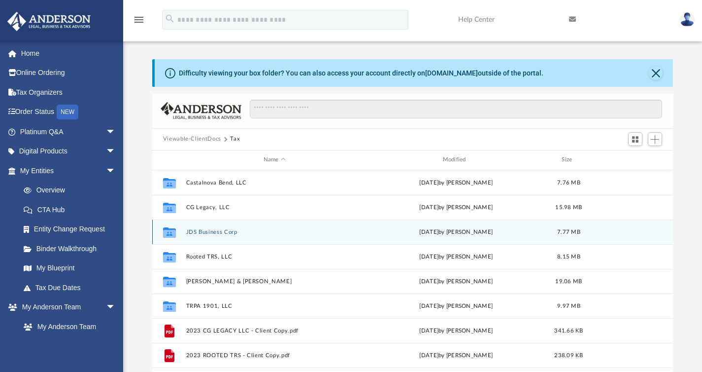
click at [211, 235] on div "Collaborated Folder JDS Business Corp [DATE] by [PERSON_NAME] 7.77 MB" at bounding box center [412, 231] width 521 height 25
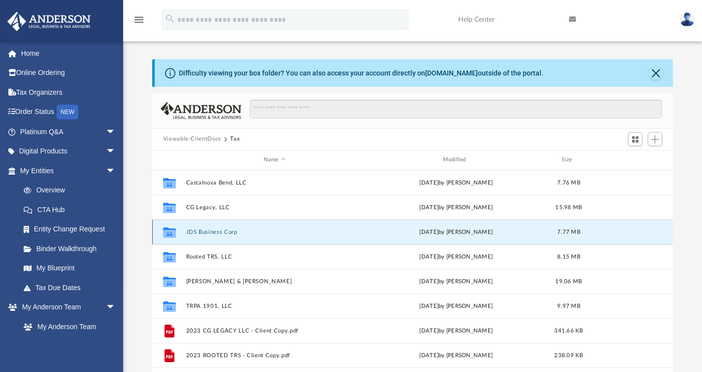
click at [211, 229] on button "JDS Business Corp" at bounding box center [274, 231] width 177 height 6
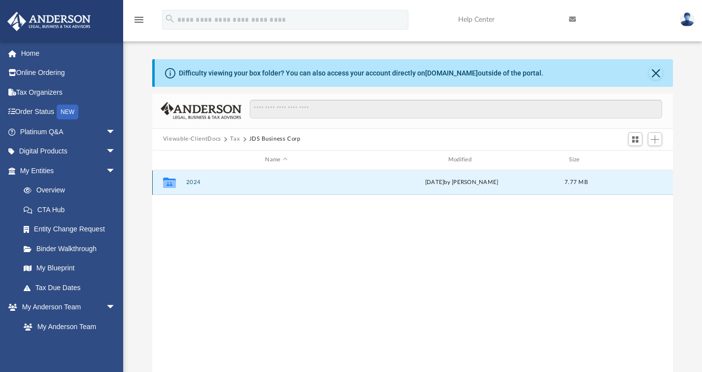
click at [192, 180] on button "2024" at bounding box center [276, 182] width 181 height 6
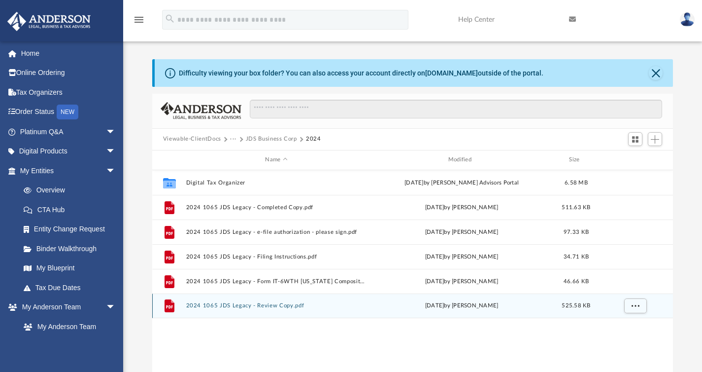
click at [281, 305] on button "2024 1065 JDS Legacy - Review Copy.pdf" at bounding box center [276, 305] width 181 height 6
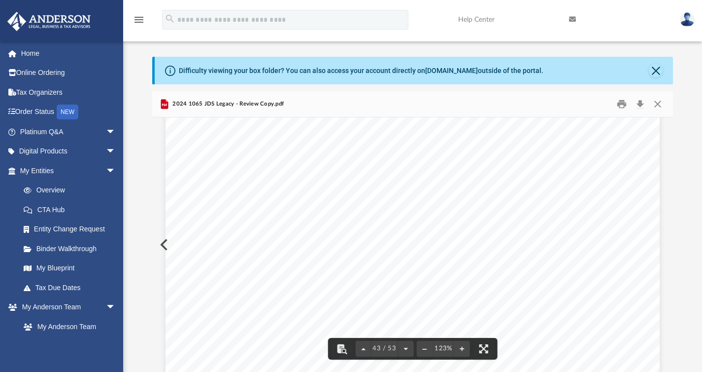
scroll to position [27533, 0]
click at [659, 105] on button "Close" at bounding box center [658, 103] width 18 height 15
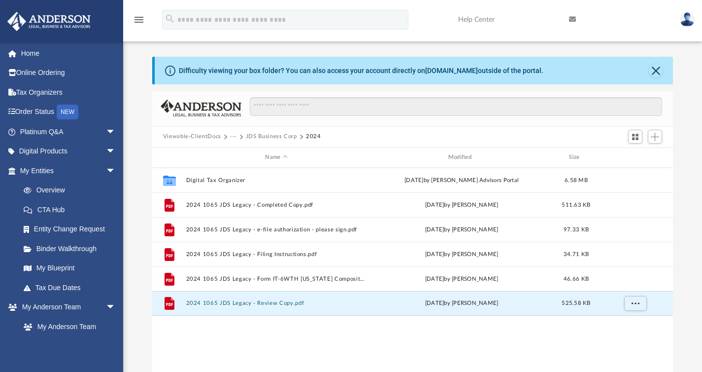
click at [136, 202] on div "Difficulty viewing your box folder? You can also access your account directly o…" at bounding box center [412, 214] width 579 height 315
click at [233, 137] on button "···" at bounding box center [233, 136] width 6 height 9
click at [250, 137] on button "JDS Business Corp" at bounding box center [271, 136] width 51 height 9
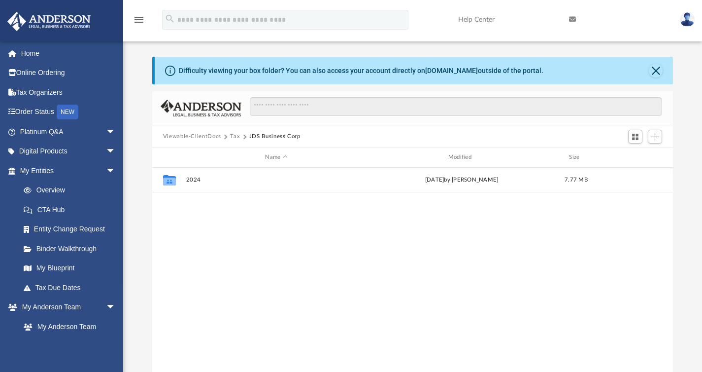
click at [236, 135] on button "Tax" at bounding box center [235, 136] width 10 height 9
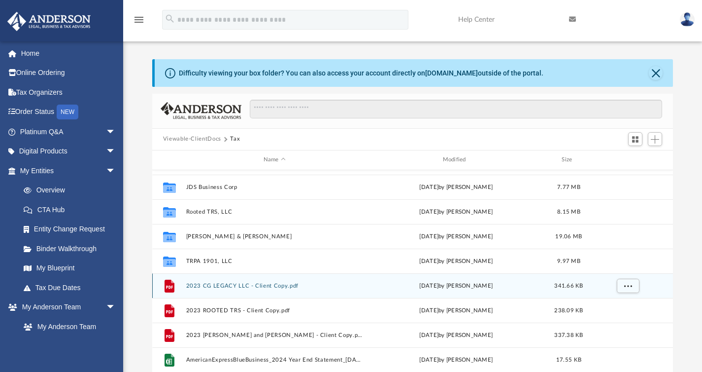
scroll to position [0, 0]
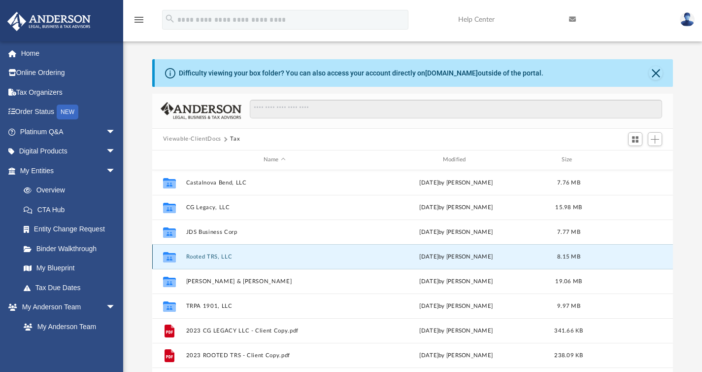
click at [211, 256] on button "Rooted TRS, LLC" at bounding box center [274, 256] width 177 height 6
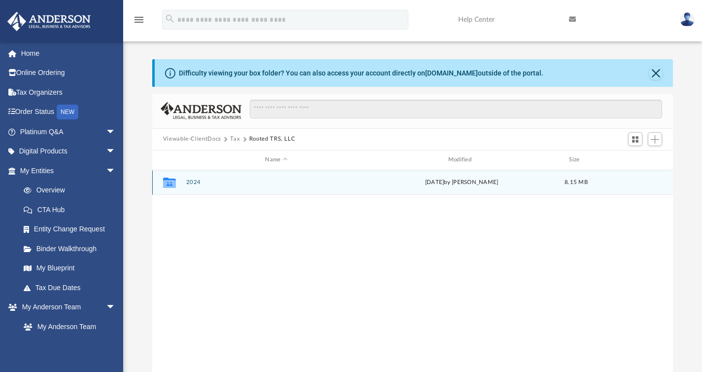
click at [195, 180] on button "2024" at bounding box center [276, 182] width 181 height 6
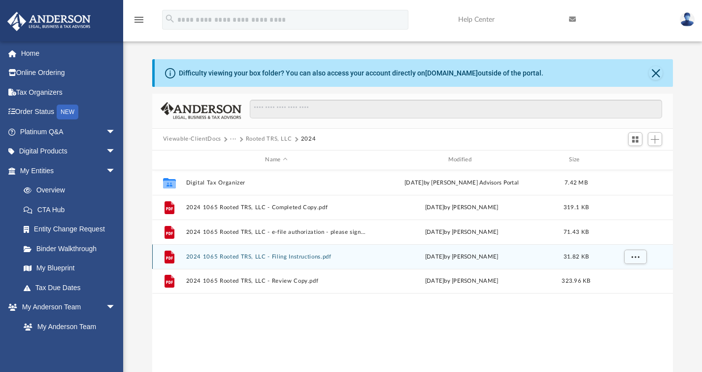
click at [268, 254] on button "2024 1065 Rooted TRS, LLC - Filing Instructions.pdf" at bounding box center [276, 256] width 181 height 6
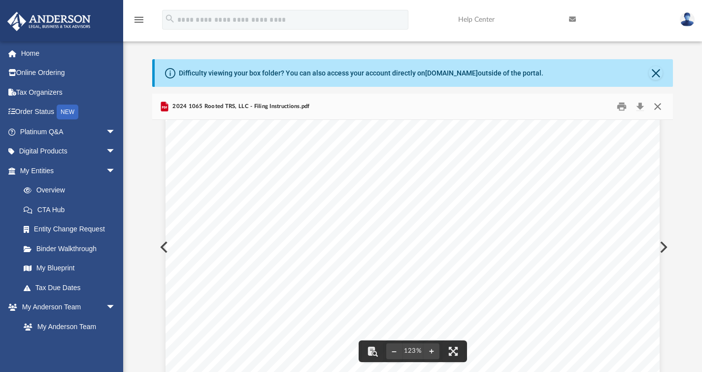
click at [658, 106] on button "Close" at bounding box center [658, 106] width 18 height 15
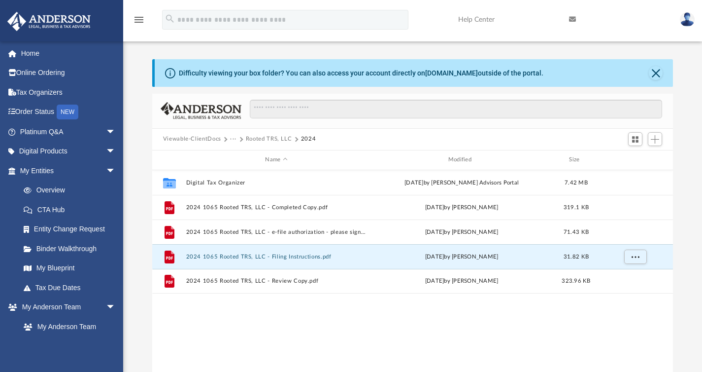
click at [249, 139] on button "Rooted TRS, LLC" at bounding box center [269, 139] width 46 height 9
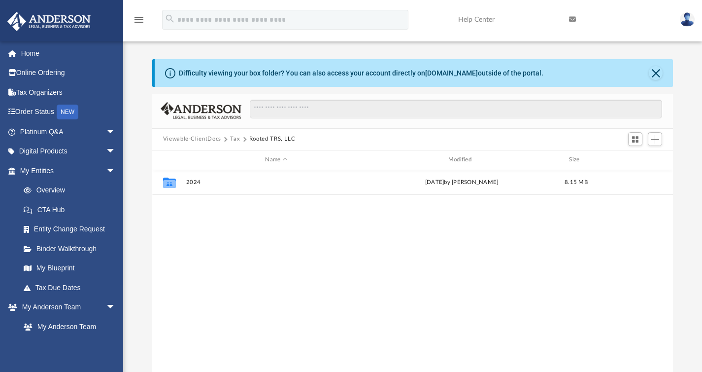
click at [234, 140] on button "Tax" at bounding box center [235, 139] width 10 height 9
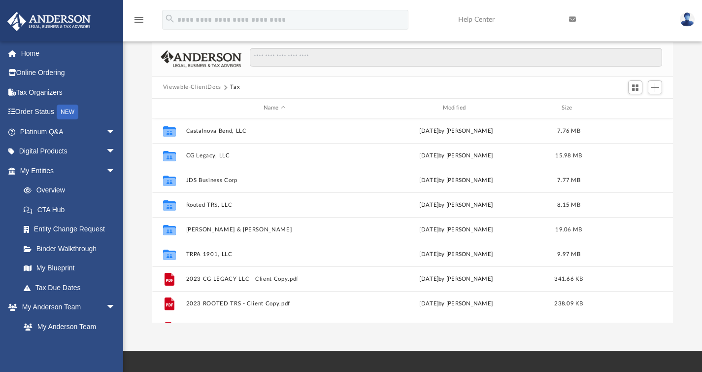
scroll to position [53, 0]
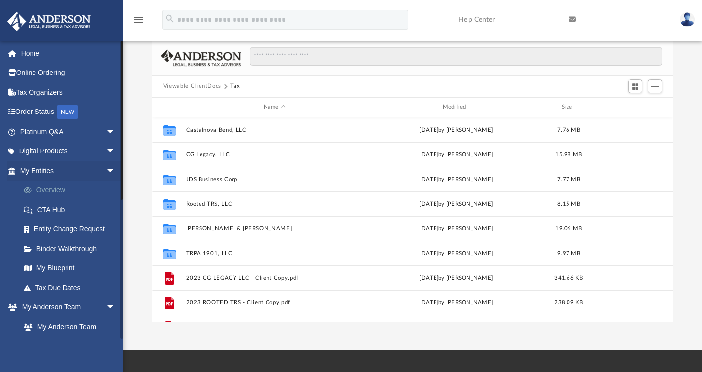
click at [51, 189] on link "Overview" at bounding box center [72, 190] width 117 height 20
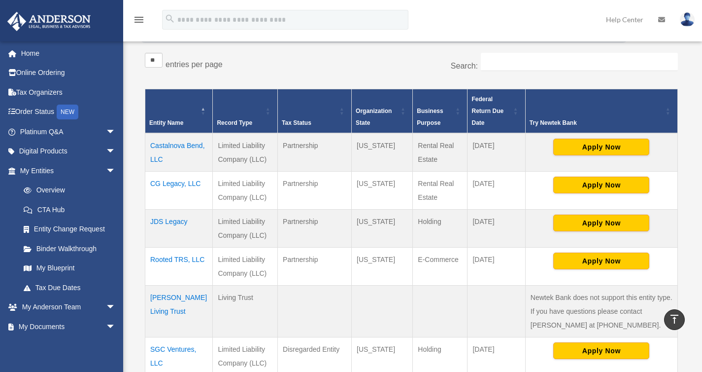
scroll to position [156, 0]
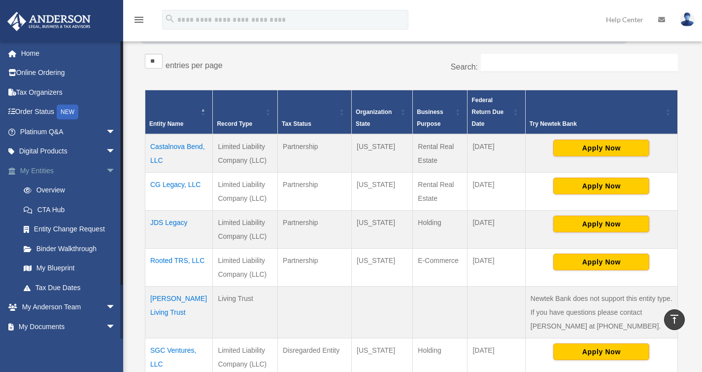
click at [106, 171] on span "arrow_drop_down" at bounding box center [116, 171] width 20 height 20
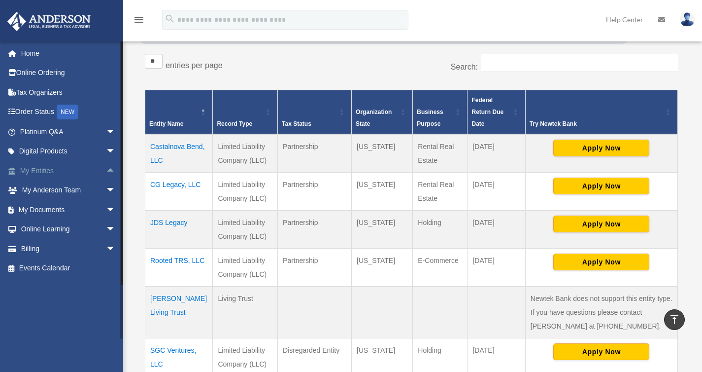
click at [106, 171] on span "arrow_drop_up" at bounding box center [116, 171] width 20 height 20
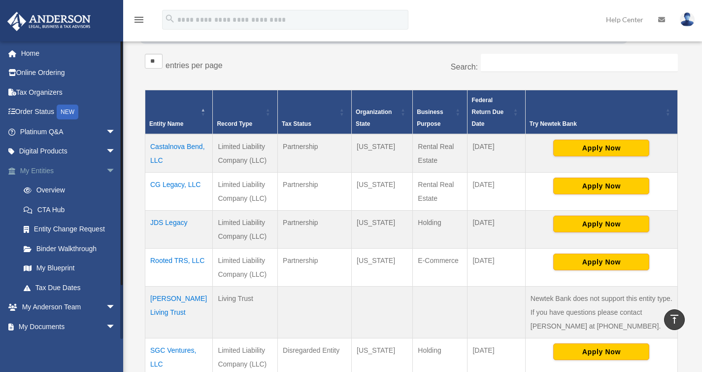
click at [106, 170] on span "arrow_drop_down" at bounding box center [116, 171] width 20 height 20
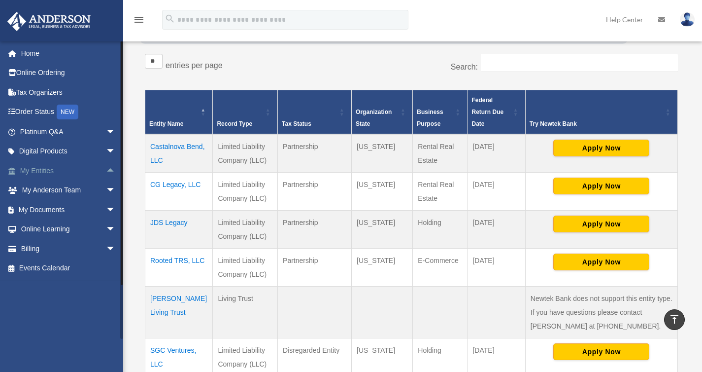
click at [106, 170] on span "arrow_drop_up" at bounding box center [116, 171] width 20 height 20
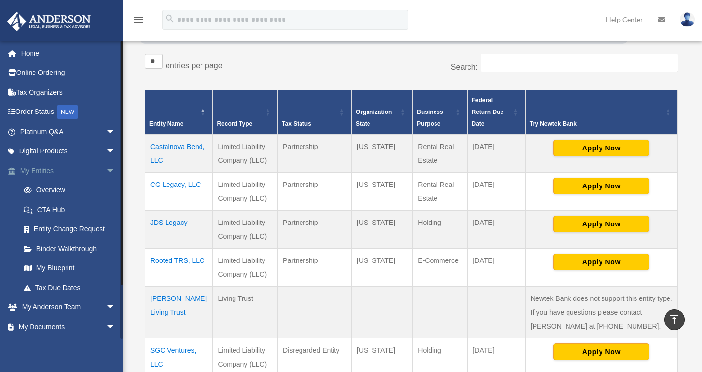
click at [106, 170] on span "arrow_drop_down" at bounding box center [116, 171] width 20 height 20
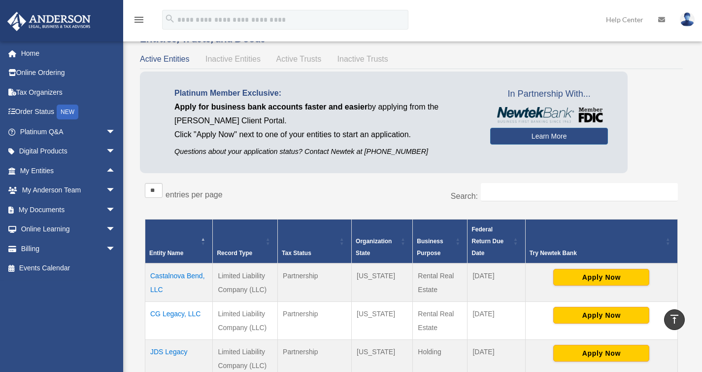
scroll to position [0, 0]
